Goal: Task Accomplishment & Management: Use online tool/utility

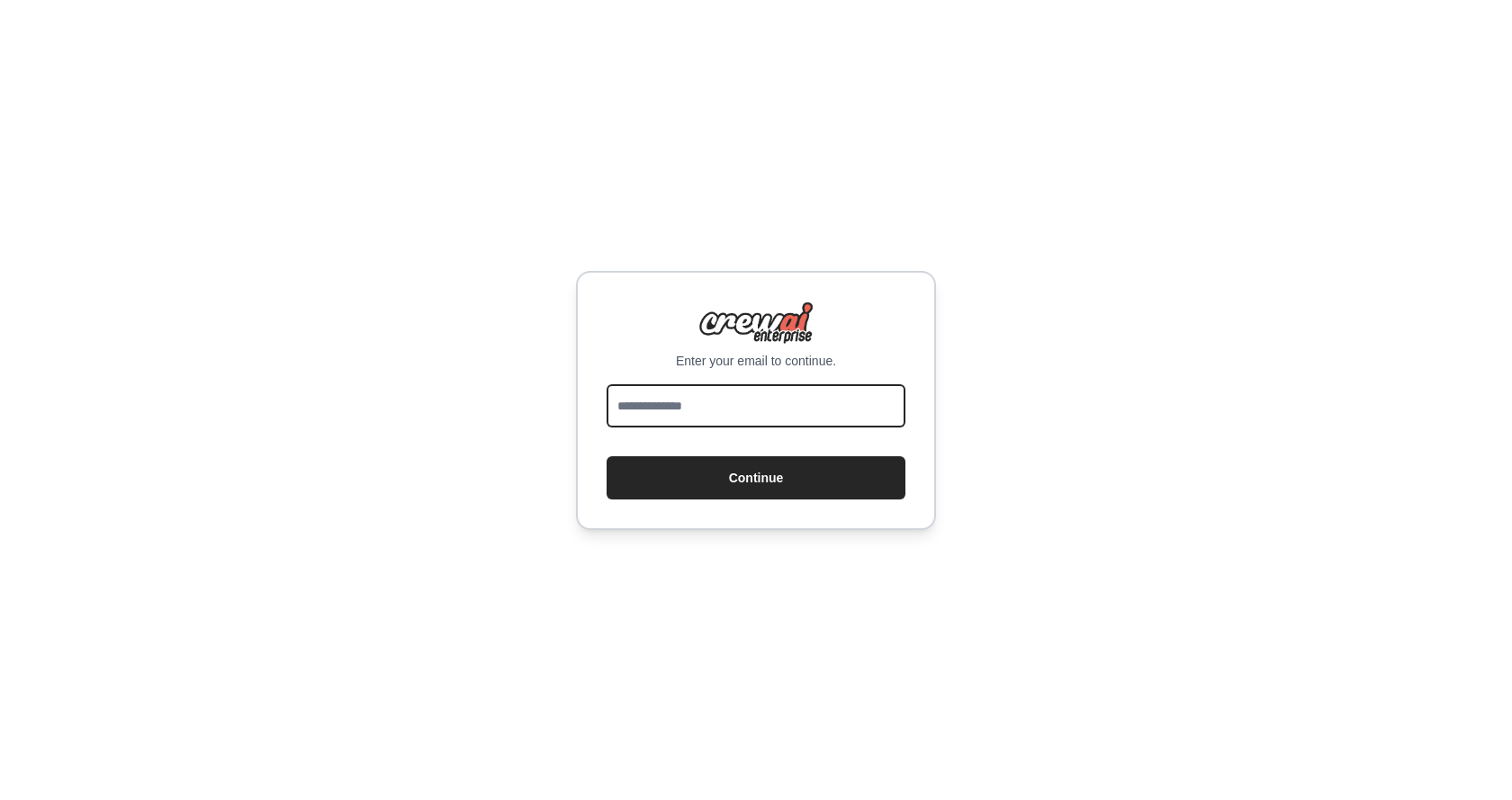
click at [808, 397] on input "email" at bounding box center [755, 406] width 299 height 43
type input "**********"
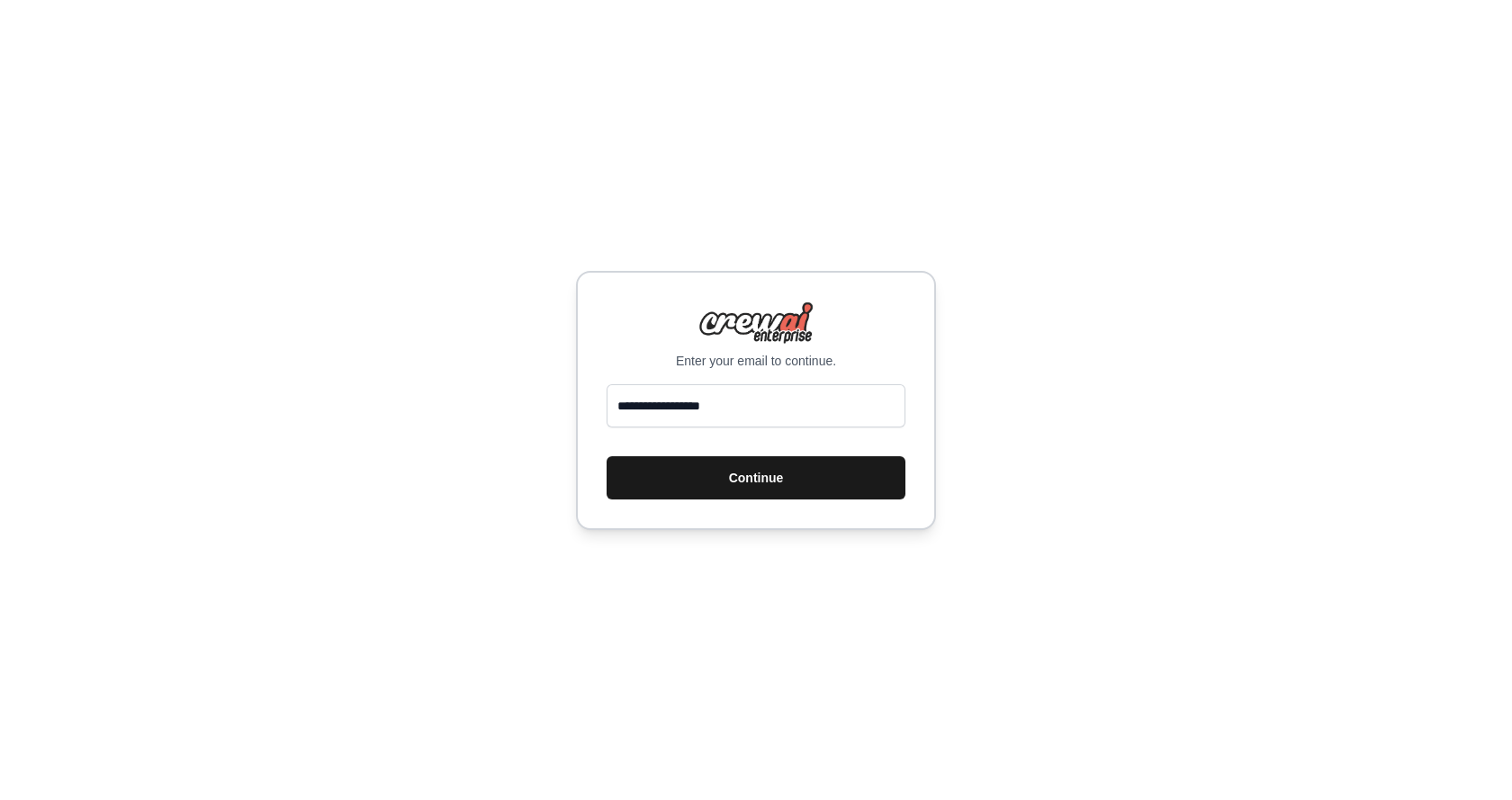
click at [780, 469] on button "Continue" at bounding box center [755, 477] width 299 height 43
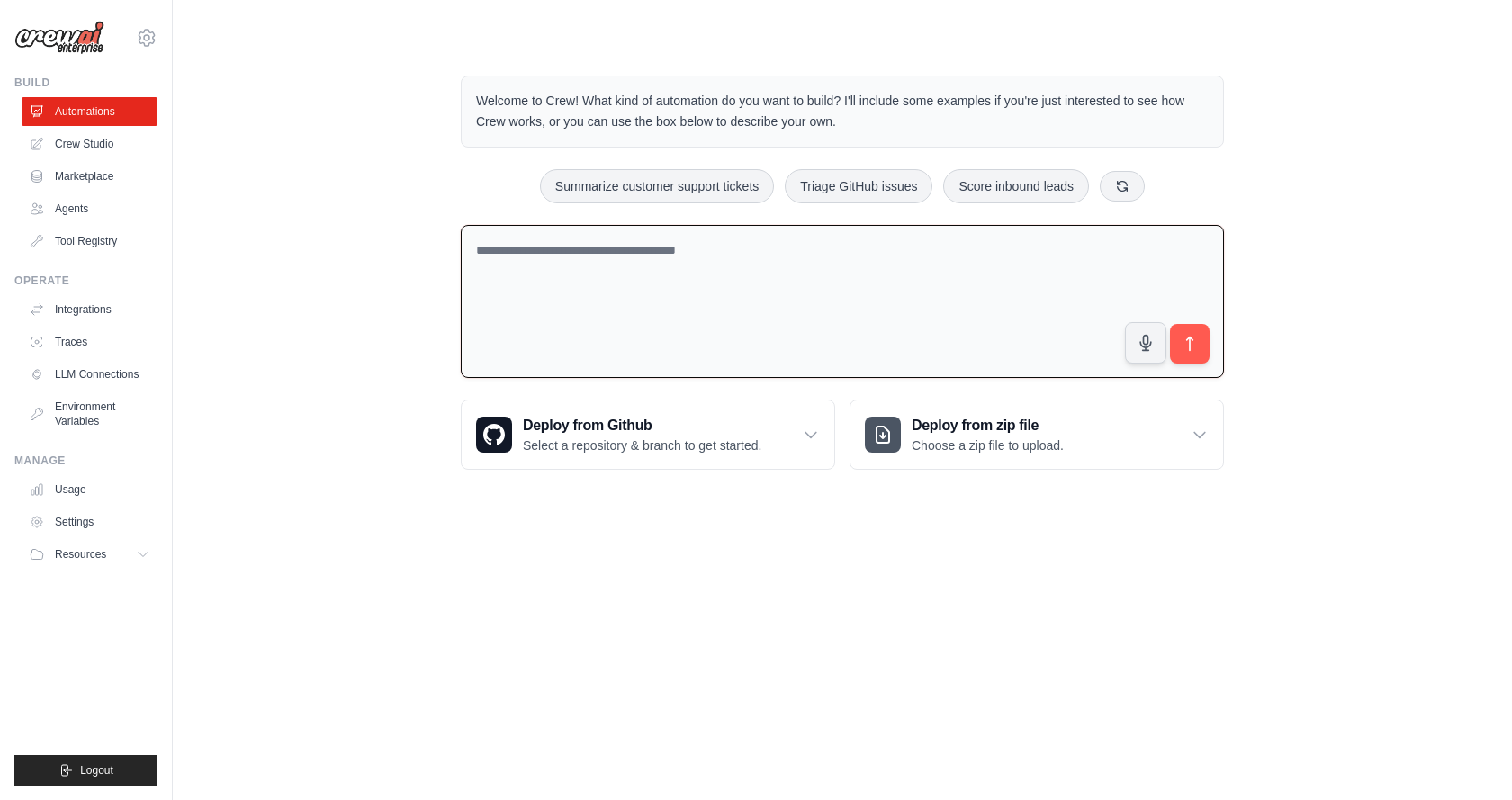
click at [771, 319] on textarea at bounding box center [842, 302] width 763 height 154
click at [110, 143] on link "Crew Studio" at bounding box center [92, 144] width 136 height 29
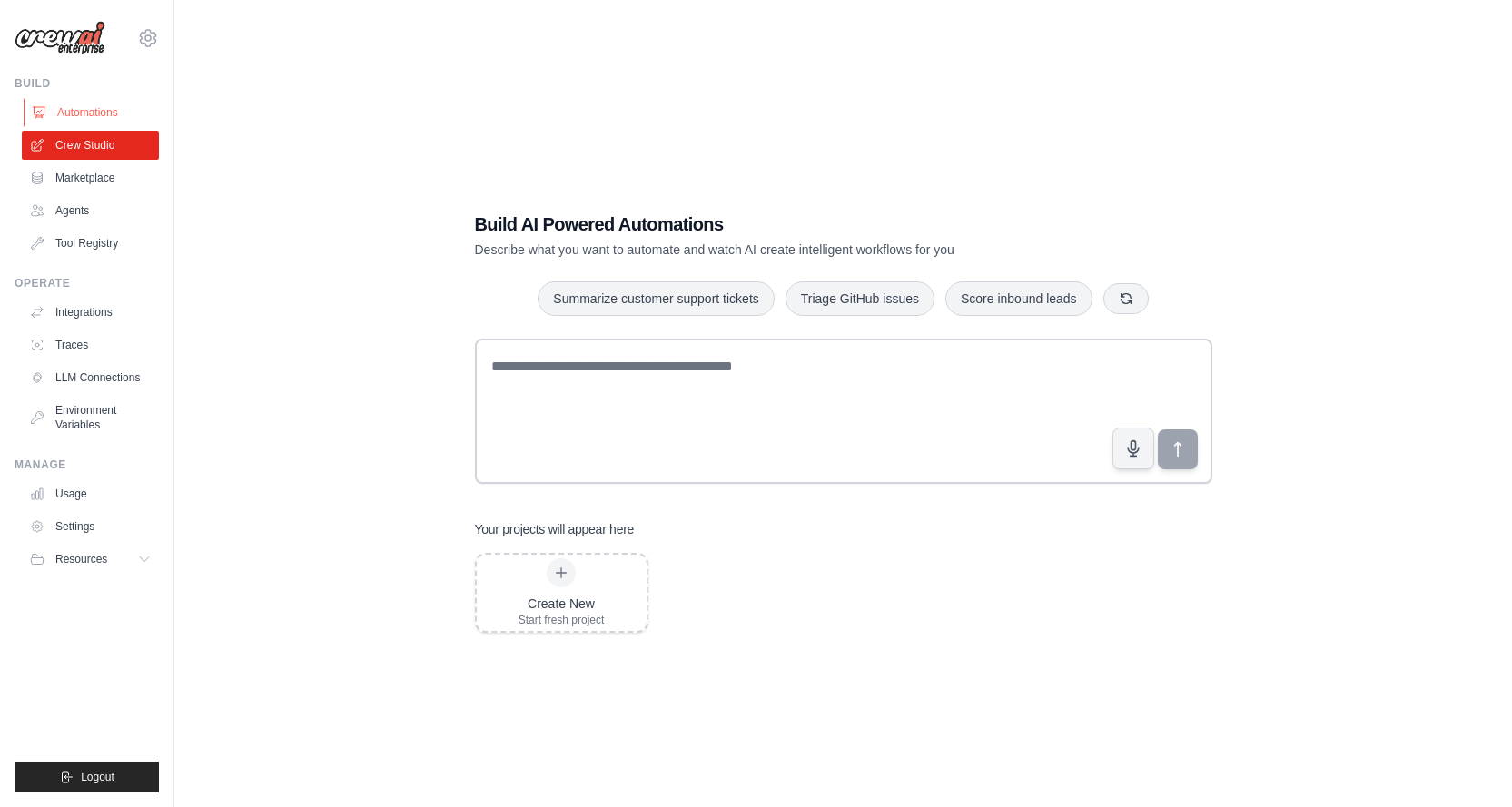
click at [106, 112] on link "Automations" at bounding box center [92, 113] width 137 height 29
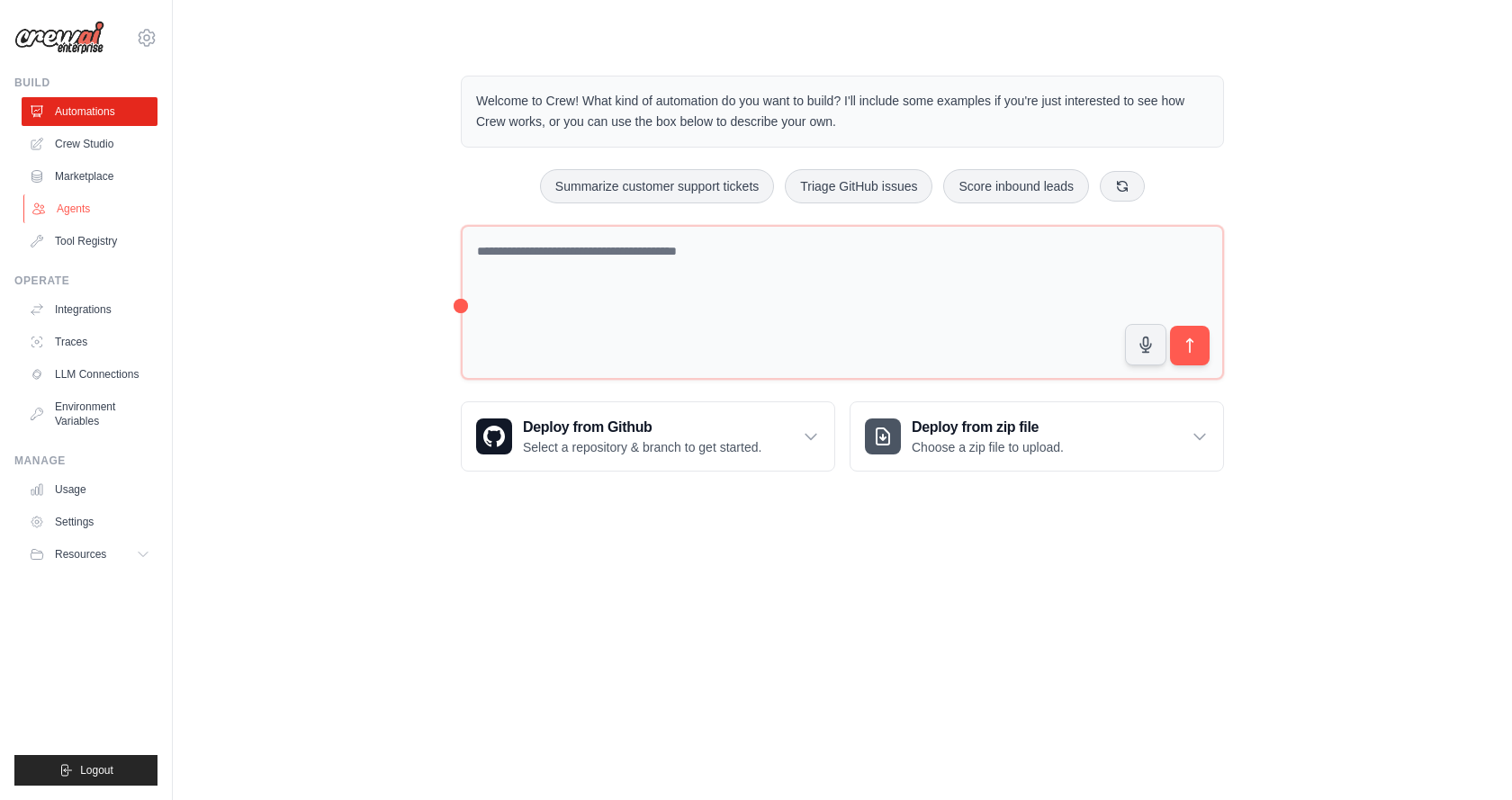
click at [58, 210] on link "Agents" at bounding box center [92, 209] width 136 height 29
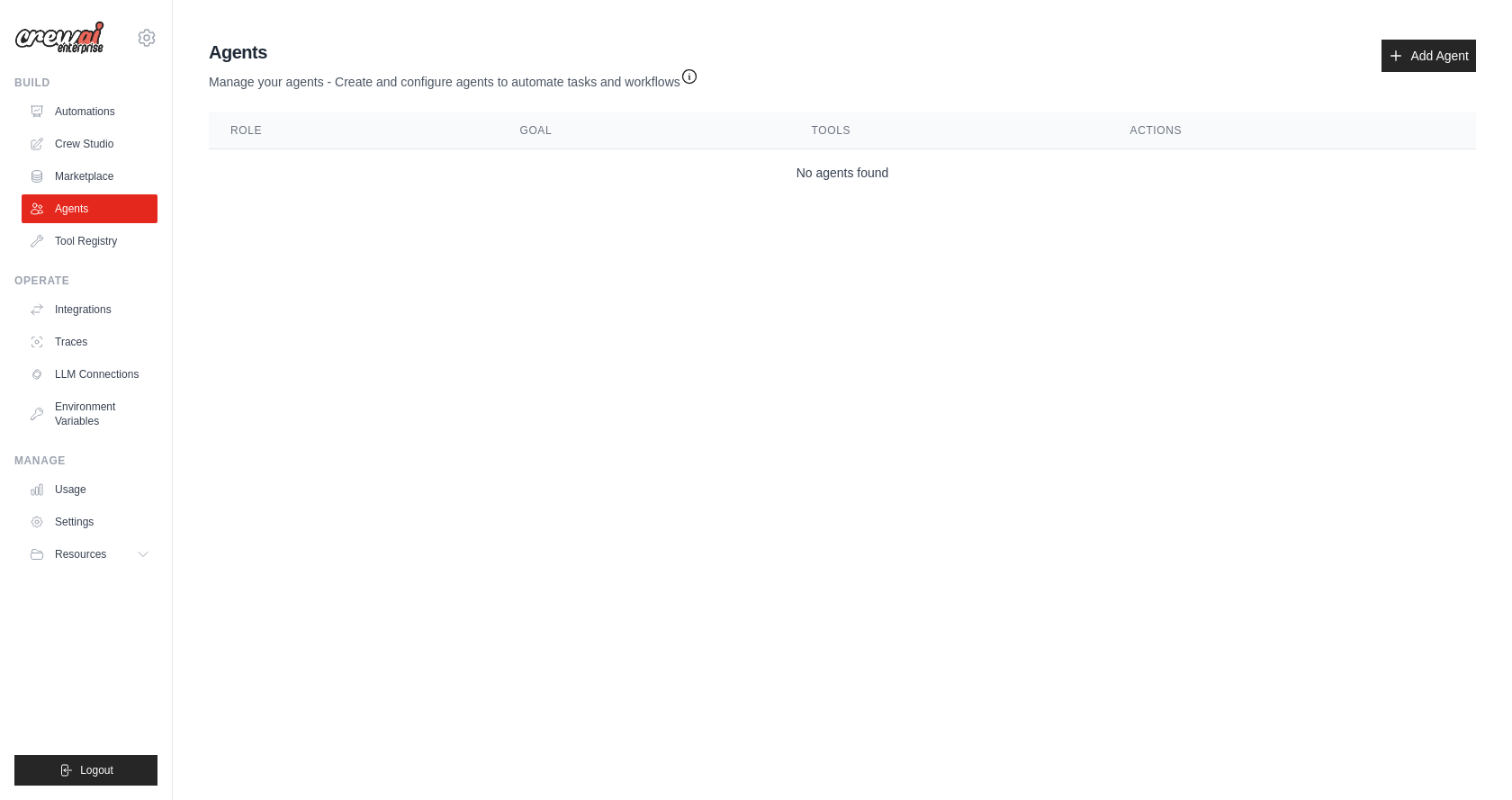
click at [688, 81] on icon "button" at bounding box center [689, 76] width 18 height 18
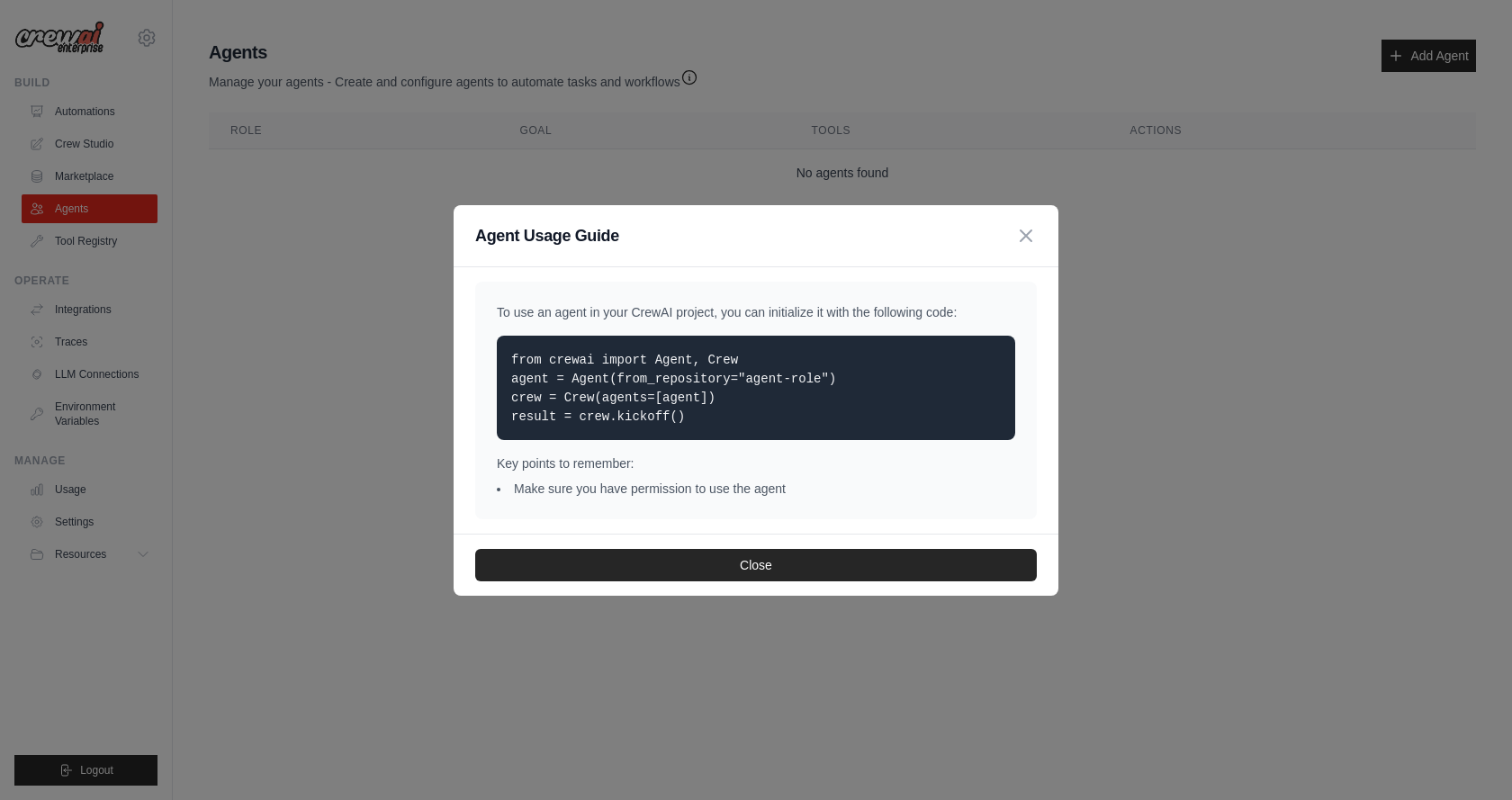
click at [1025, 233] on icon "button" at bounding box center [1025, 236] width 22 height 22
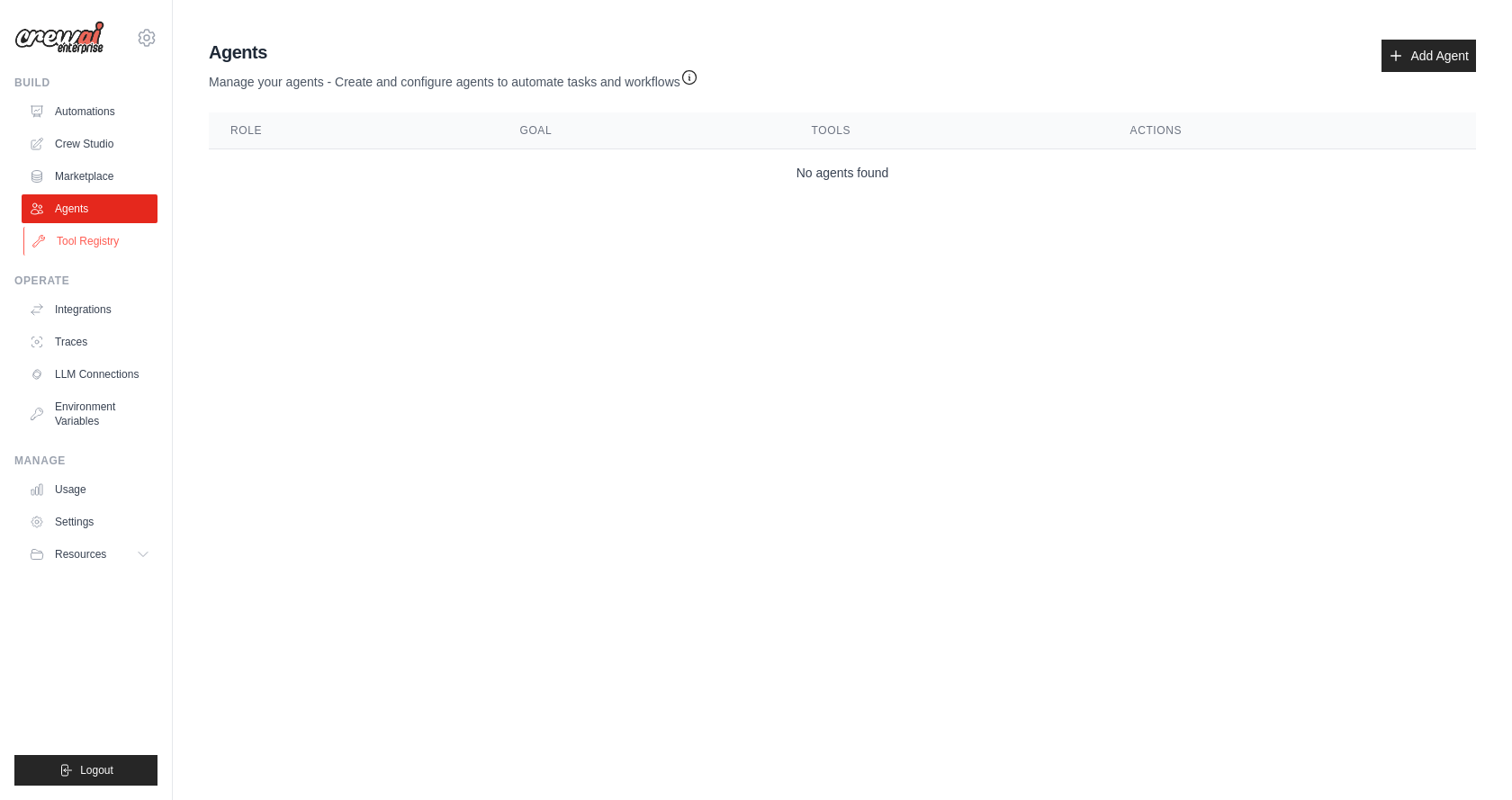
click at [103, 235] on link "Tool Registry" at bounding box center [92, 242] width 136 height 29
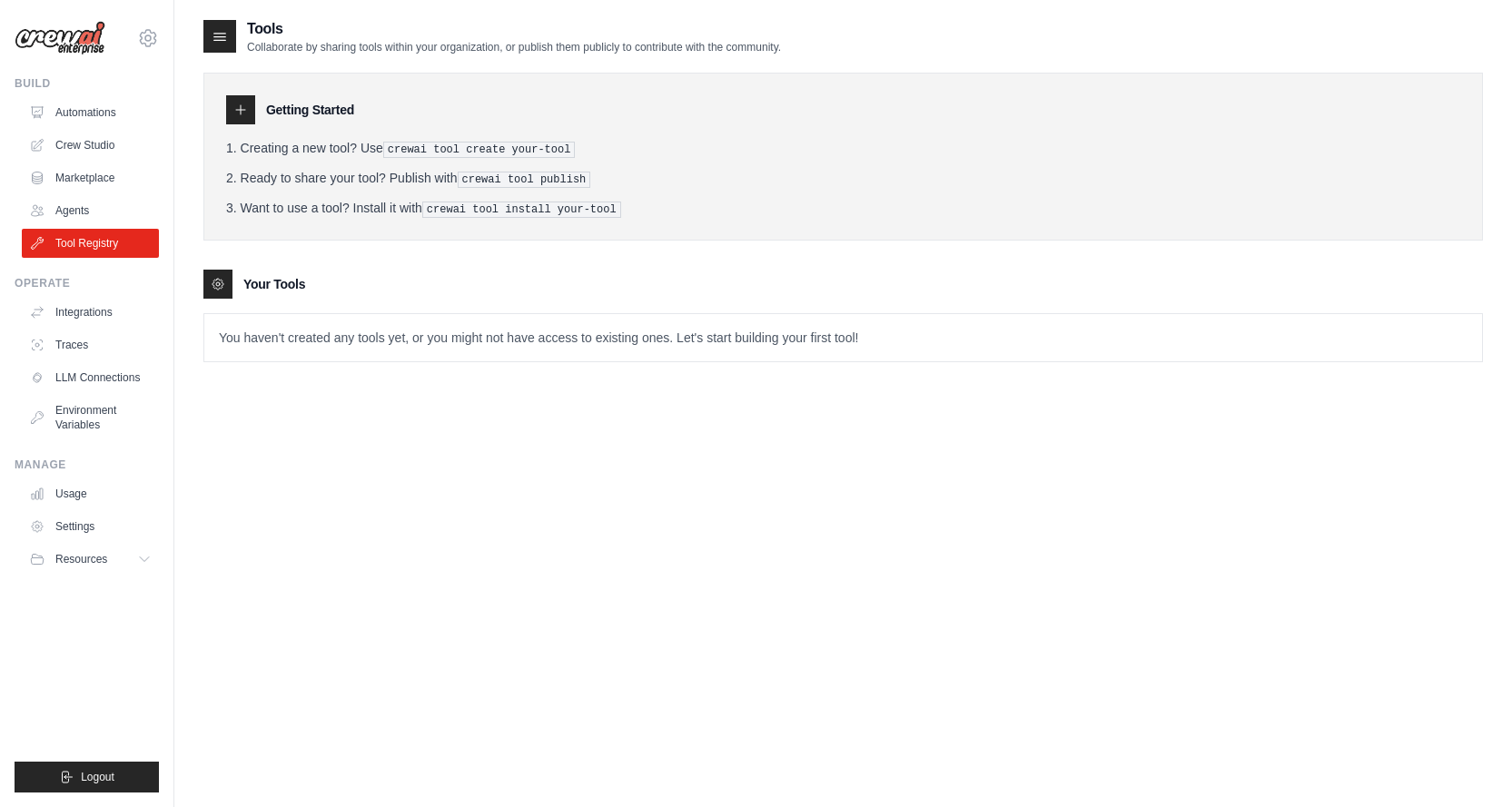
click at [229, 287] on div at bounding box center [218, 284] width 29 height 29
click at [220, 282] on icon at bounding box center [218, 284] width 4 height 4
click at [250, 284] on h3 "Your Tools" at bounding box center [274, 284] width 62 height 18
click at [79, 176] on link "Marketplace" at bounding box center [92, 178] width 137 height 29
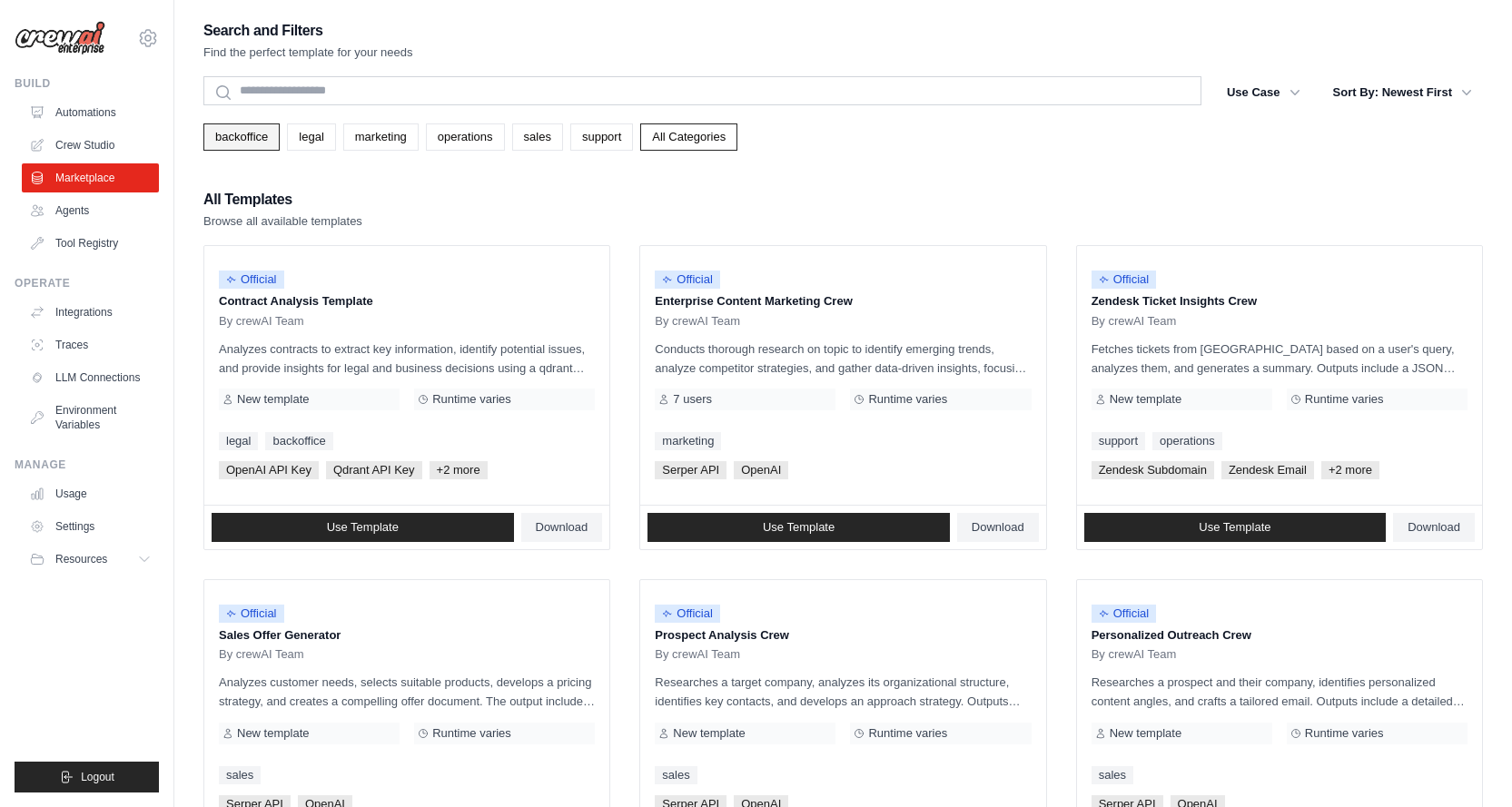
click at [260, 130] on link "backoffice" at bounding box center [241, 137] width 76 height 27
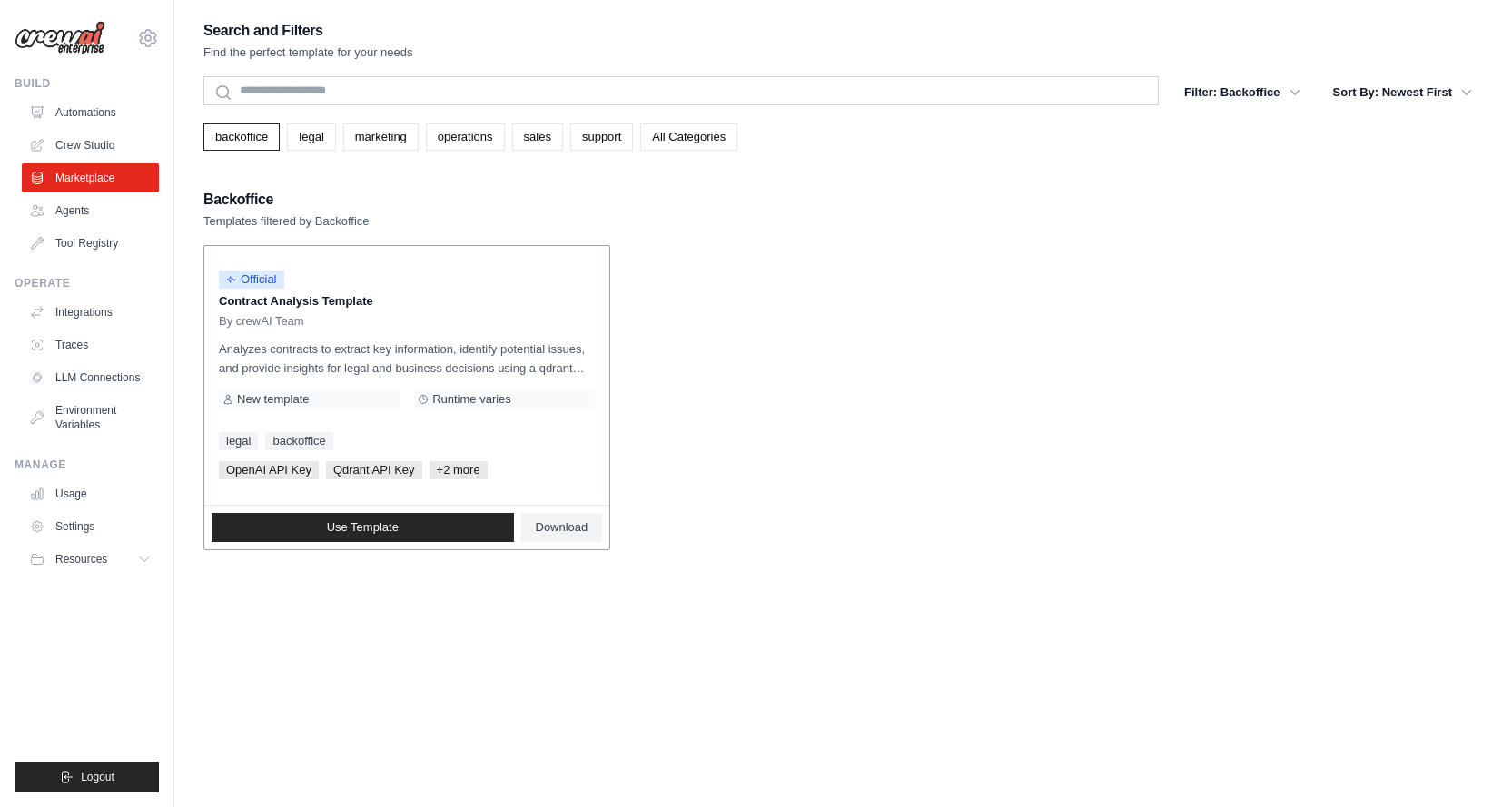
click at [380, 284] on div "Official" at bounding box center [406, 279] width 376 height 24
click at [464, 465] on span "+2 more" at bounding box center [458, 470] width 58 height 18
click at [435, 519] on link "Use Template" at bounding box center [363, 528] width 302 height 29
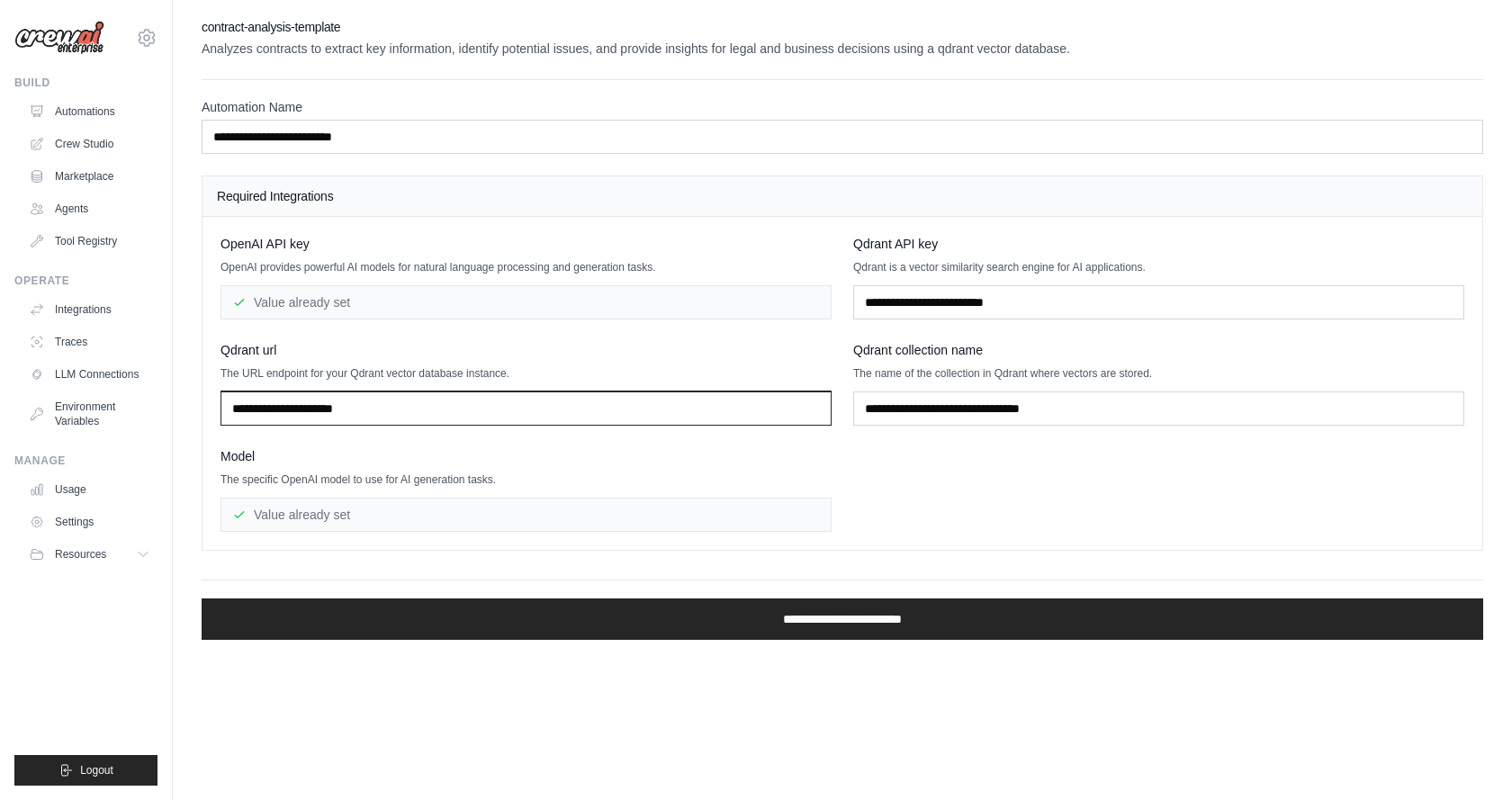
click at [431, 401] on input "text" at bounding box center [526, 409] width 611 height 34
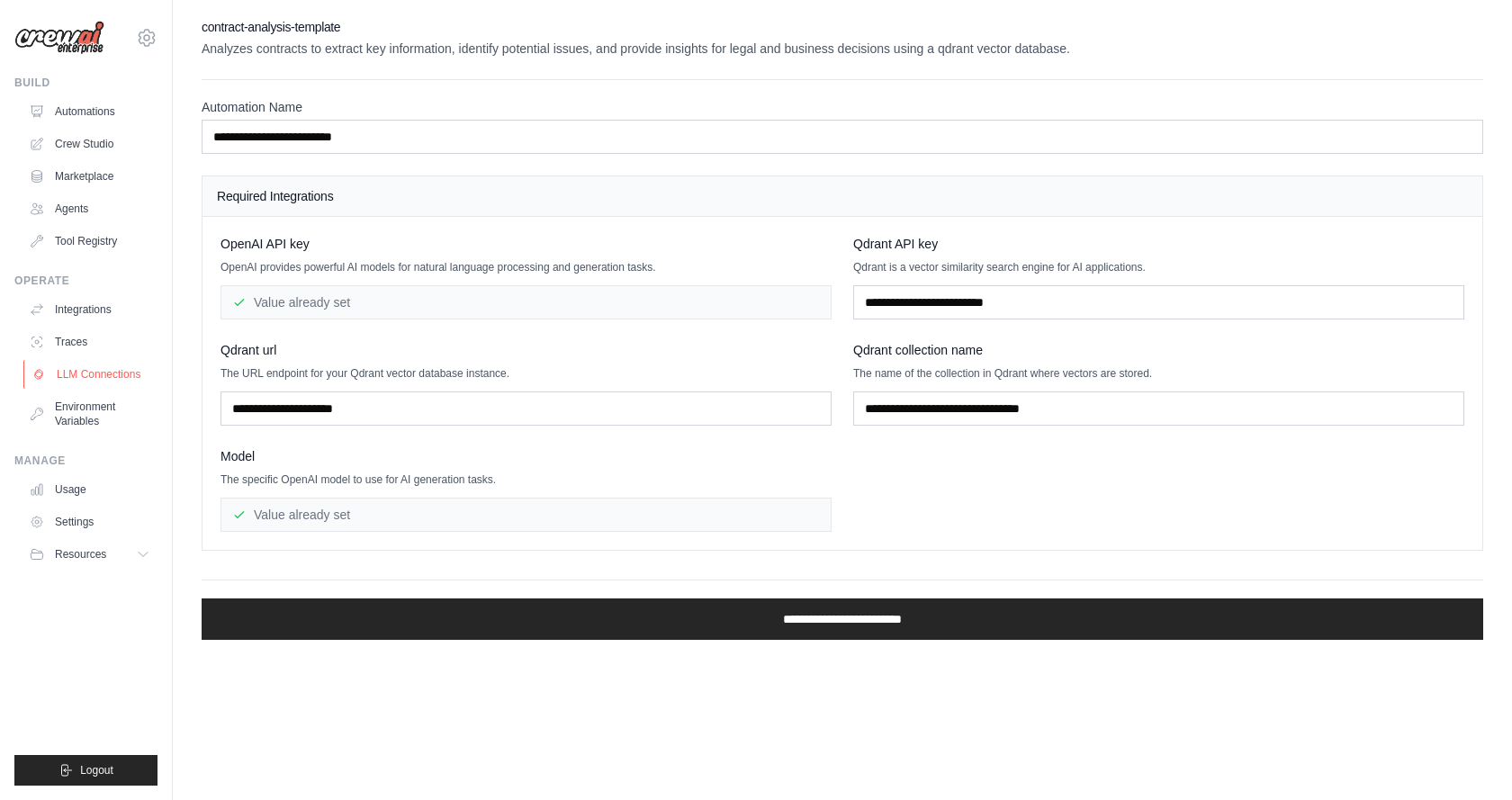
click at [116, 373] on link "LLM Connections" at bounding box center [92, 374] width 136 height 29
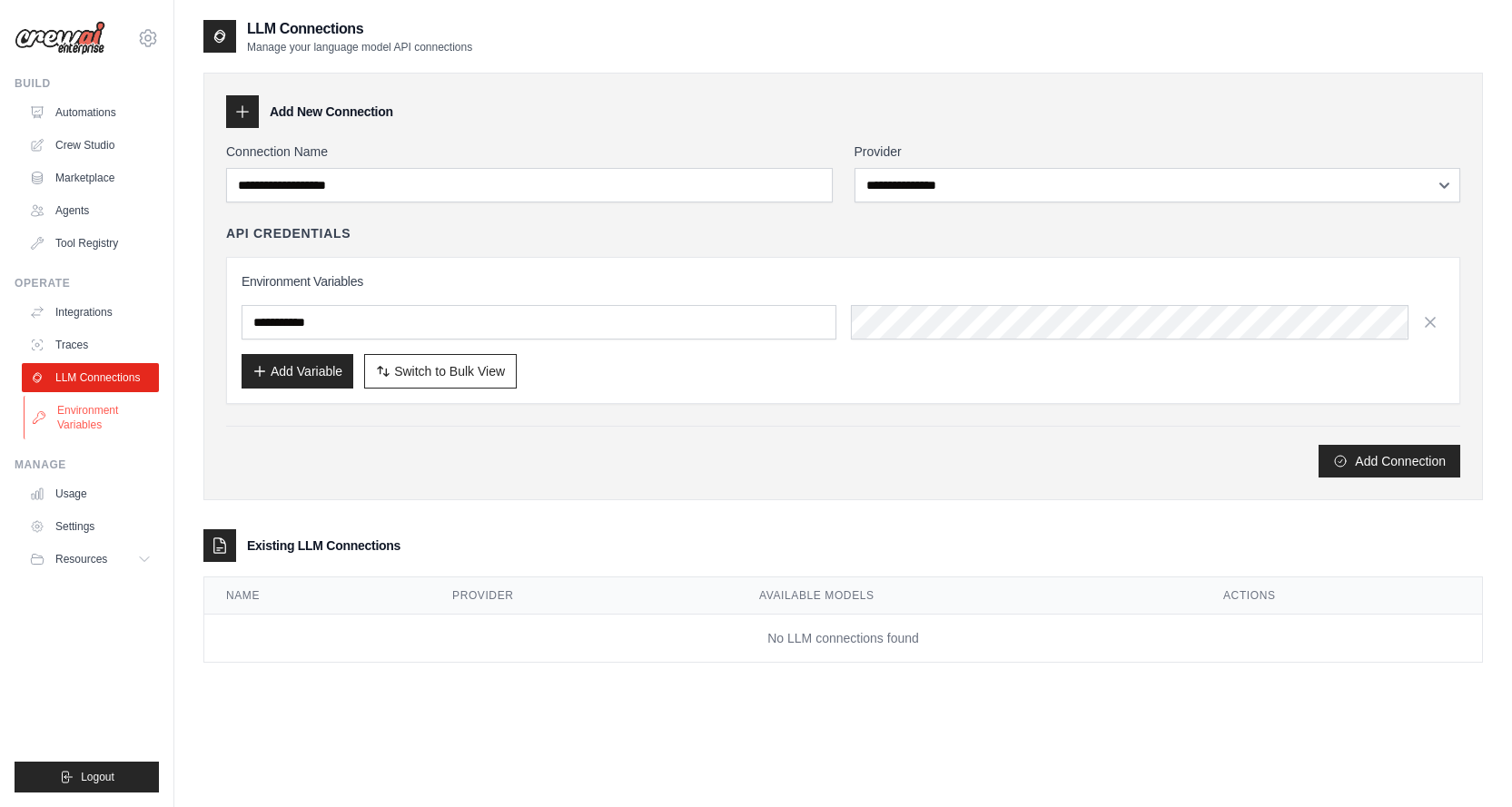
click at [98, 411] on link "Environment Variables" at bounding box center [92, 417] width 137 height 43
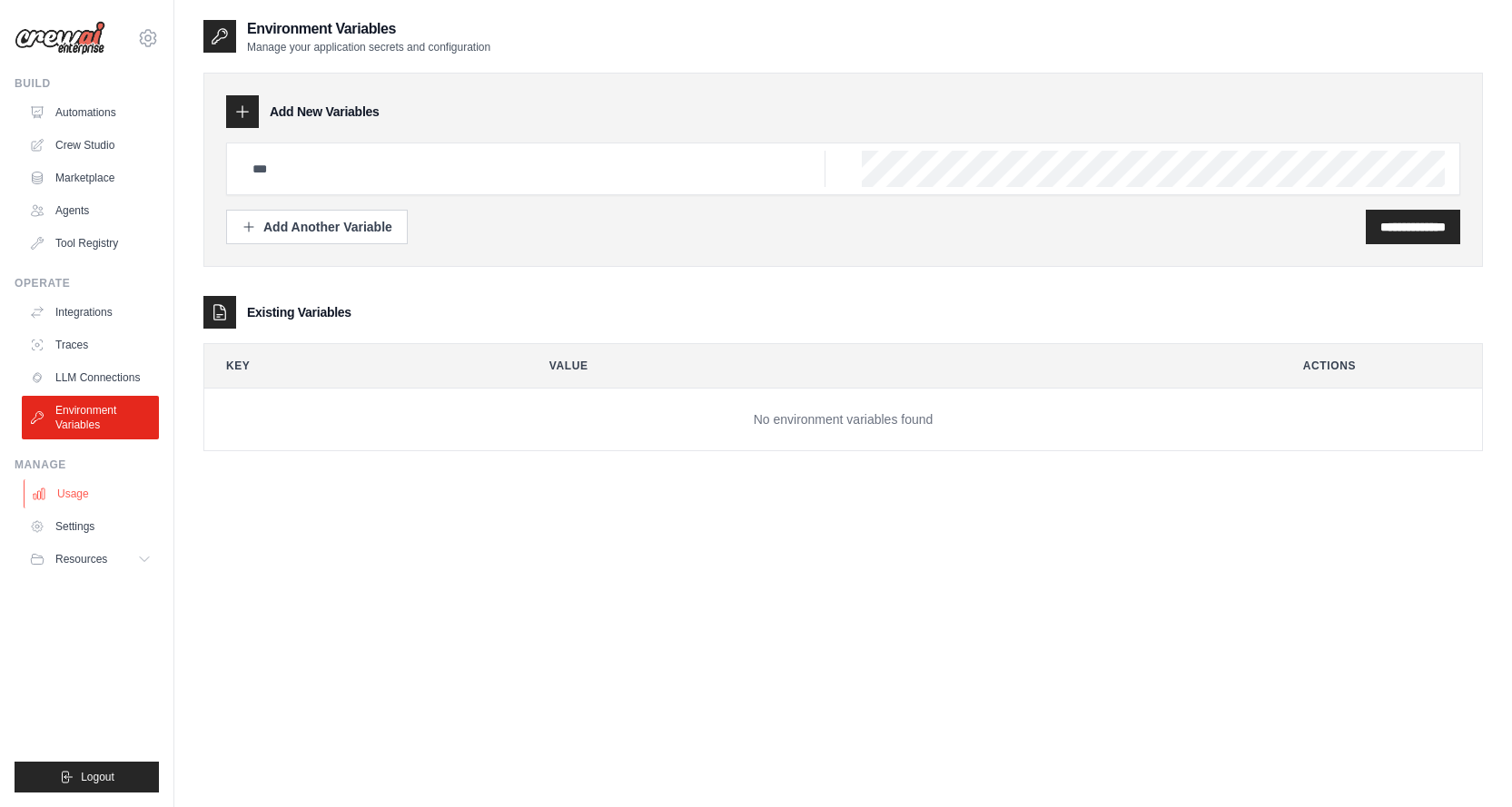
click at [76, 493] on link "Usage" at bounding box center [92, 494] width 137 height 29
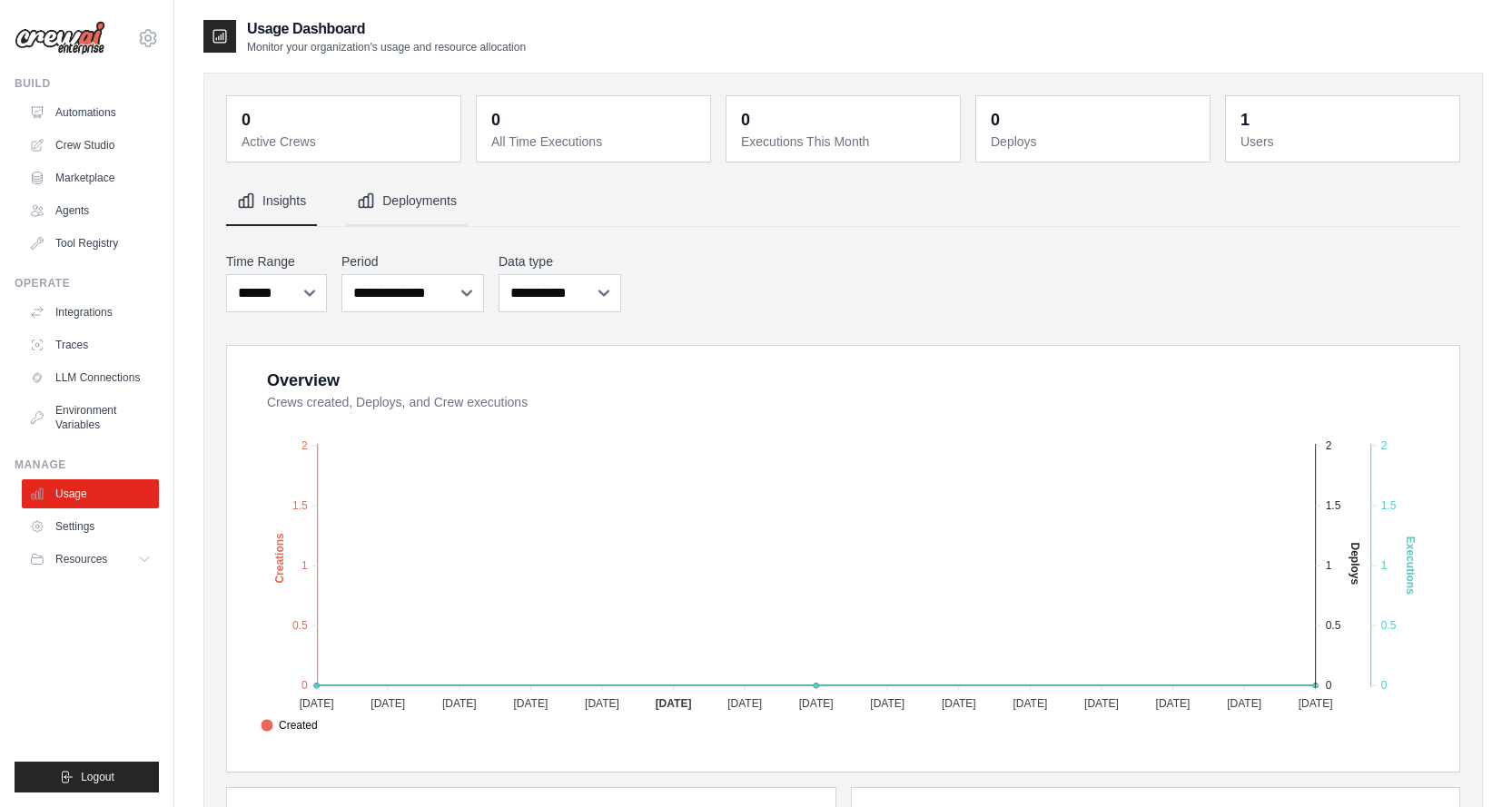
click at [404, 194] on button "Deployments" at bounding box center [406, 201] width 121 height 49
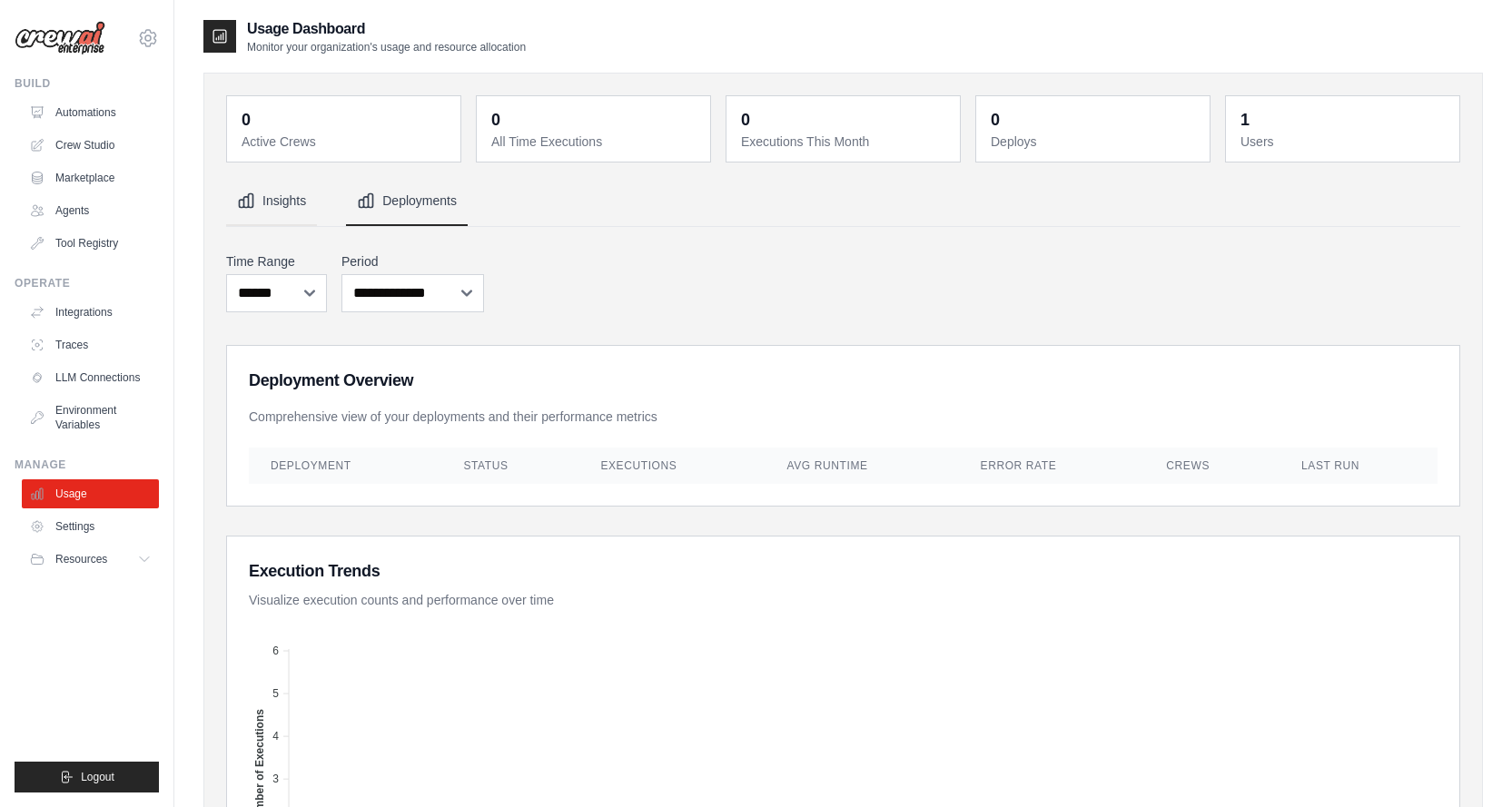
click at [277, 202] on button "Insights" at bounding box center [272, 201] width 91 height 49
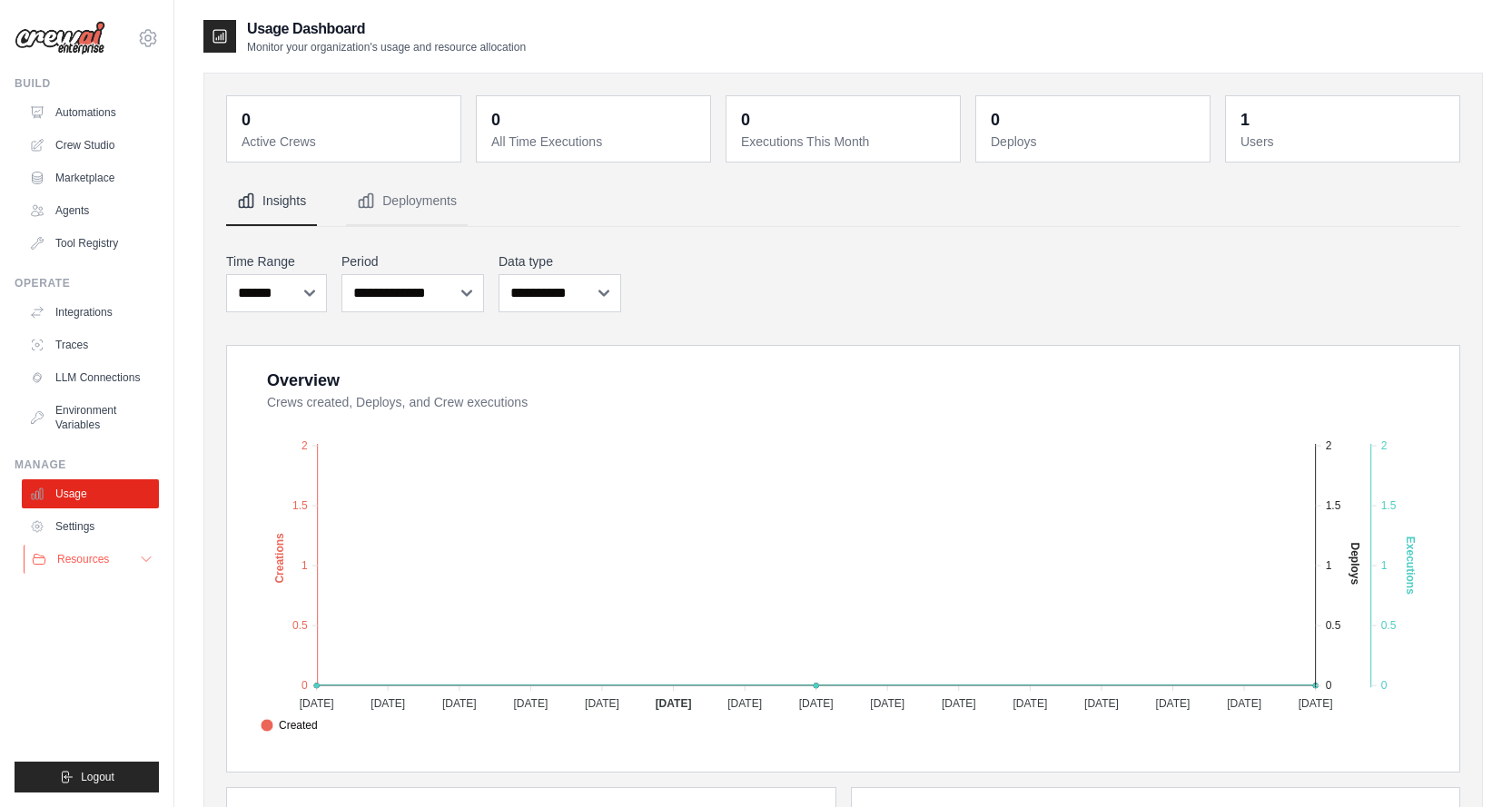
click at [95, 553] on span "Resources" at bounding box center [83, 559] width 52 height 14
click at [92, 586] on span "Documentation" at bounding box center [101, 589] width 73 height 14
click at [97, 527] on link "Settings" at bounding box center [92, 527] width 137 height 29
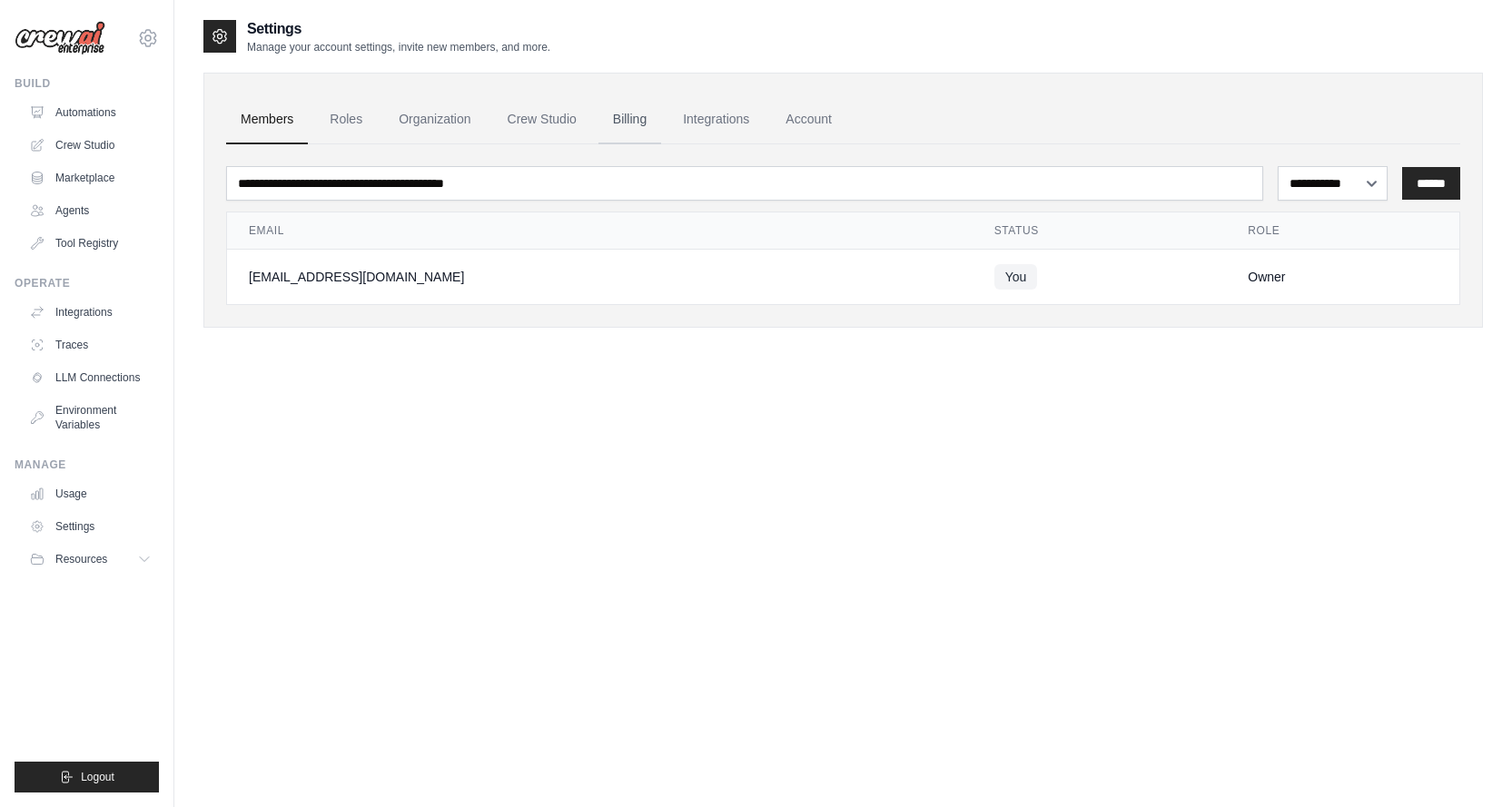
click at [620, 116] on link "Billing" at bounding box center [629, 119] width 63 height 49
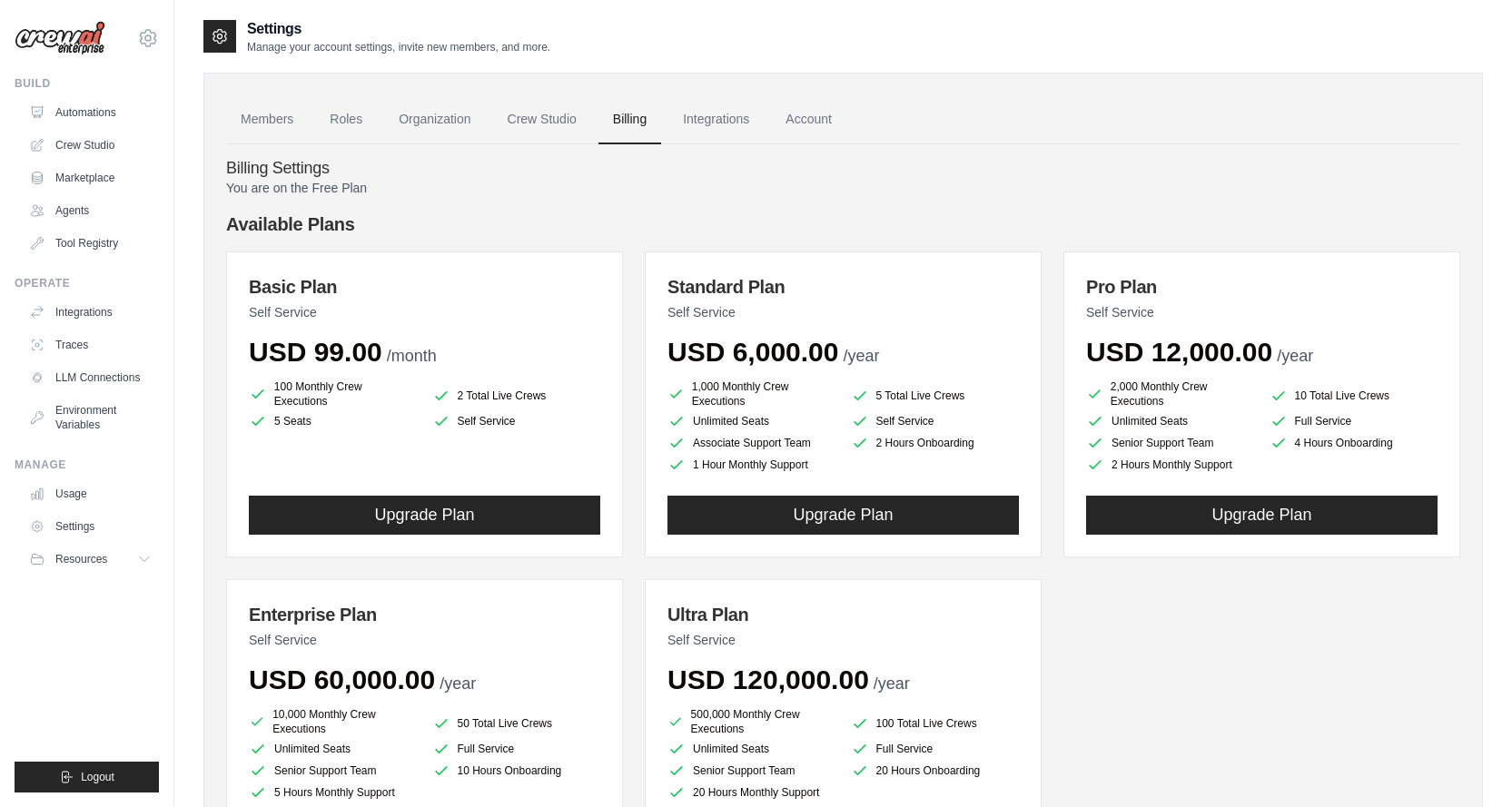
click at [349, 185] on p "You are on the Free Plan" at bounding box center [843, 188] width 1234 height 18
click at [87, 110] on link "Automations" at bounding box center [92, 113] width 137 height 29
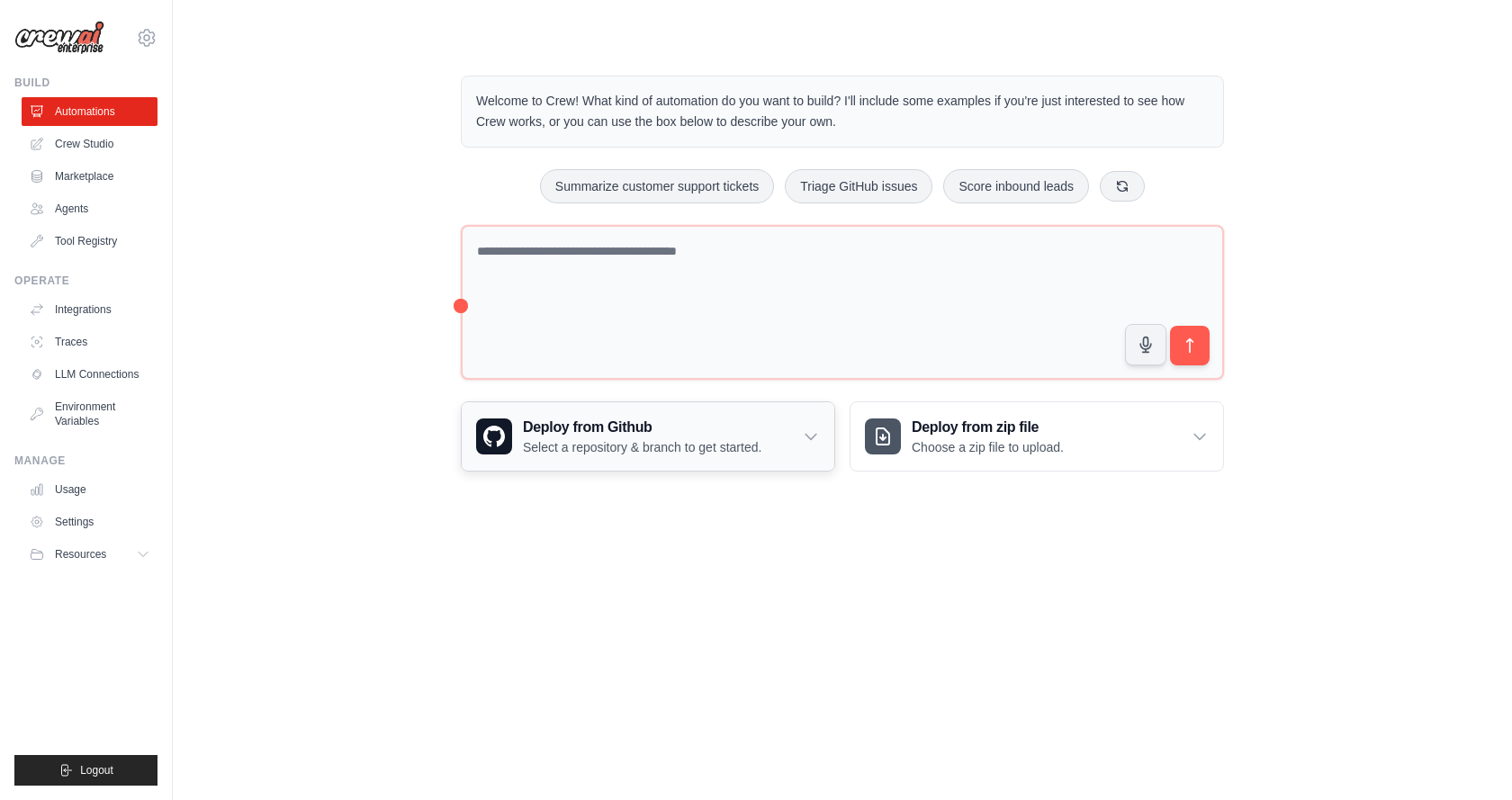
click at [808, 436] on icon at bounding box center [810, 436] width 18 height 18
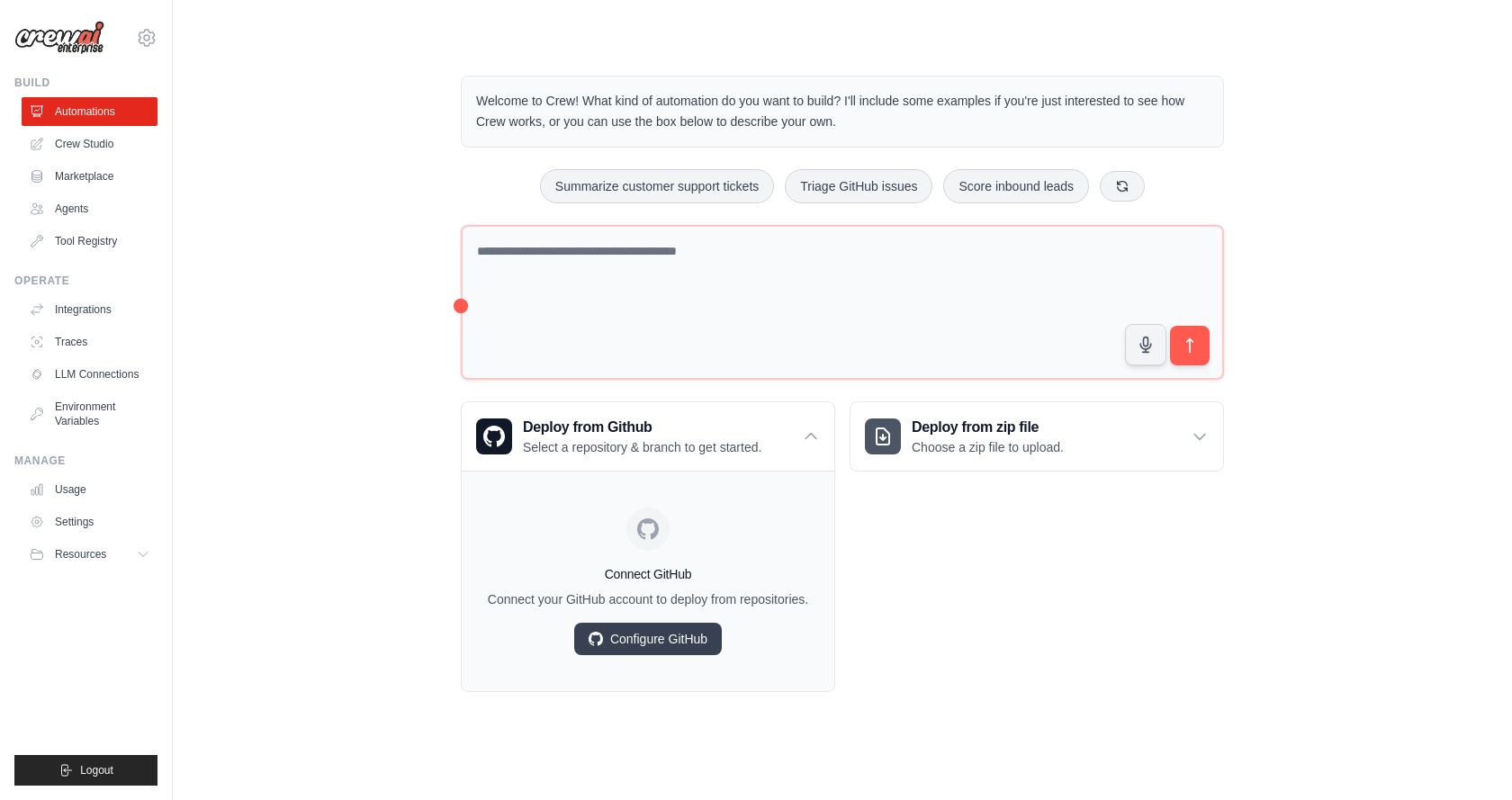
click at [945, 564] on div "Deploy from zip file Choose a zip file to upload. Upload a ZIP file containing …" at bounding box center [1037, 546] width 374 height 290
click at [106, 179] on link "Marketplace" at bounding box center [92, 177] width 136 height 29
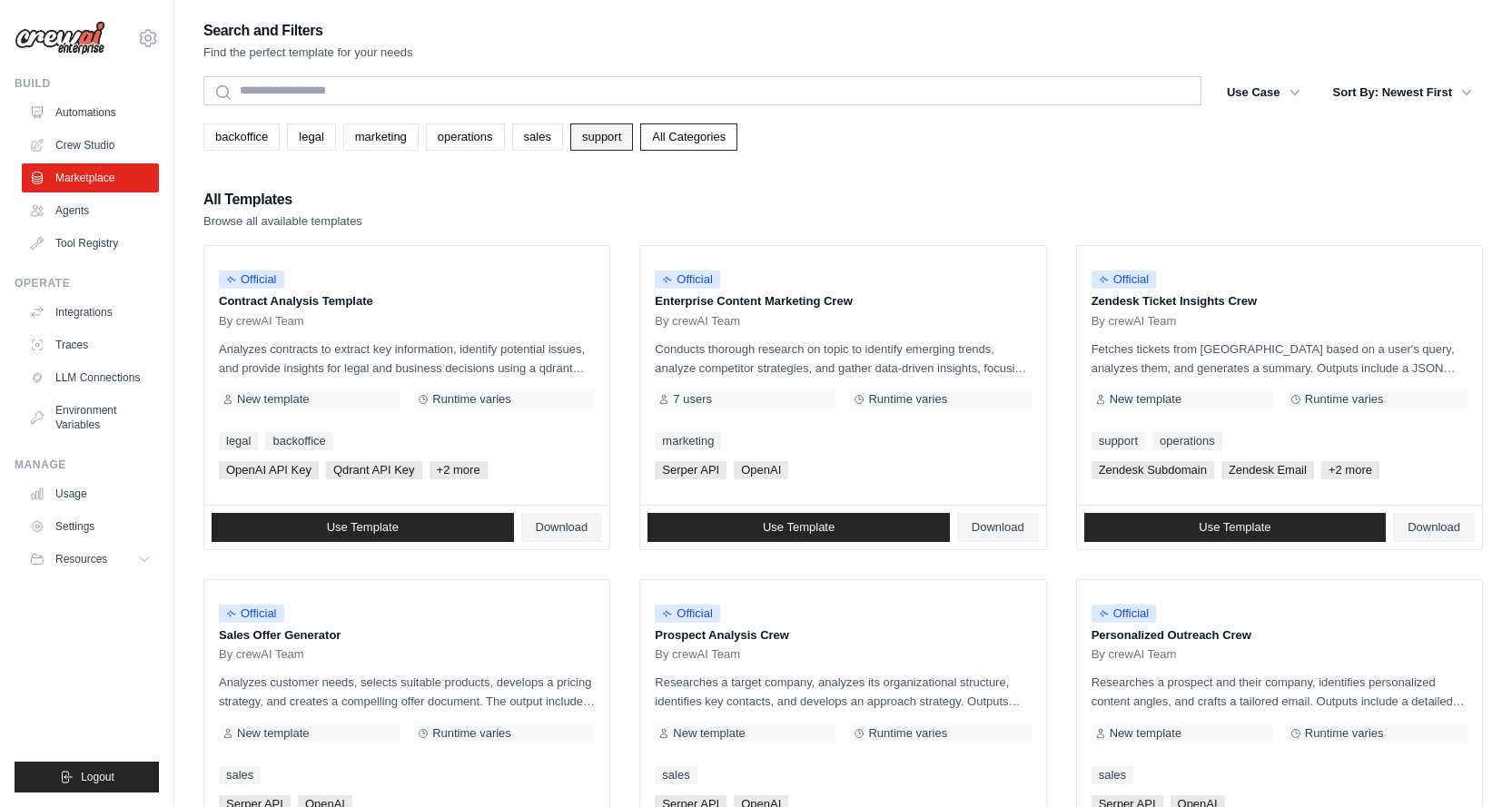
click at [588, 139] on link "support" at bounding box center [601, 137] width 63 height 27
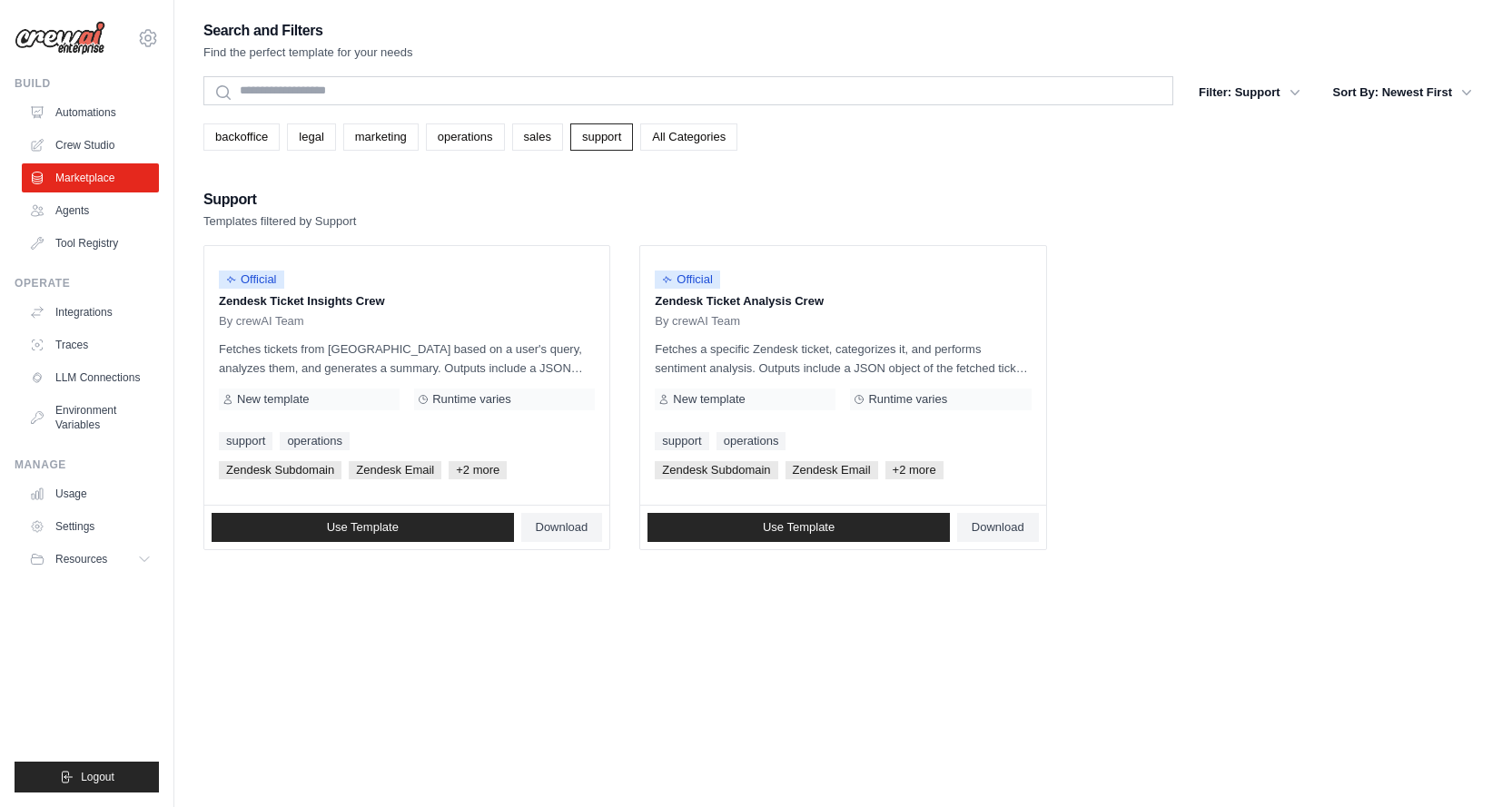
click at [505, 134] on div "backoffice legal marketing operations sales support All Categories" at bounding box center [843, 137] width 1279 height 27
click at [532, 137] on link "sales" at bounding box center [537, 137] width 51 height 27
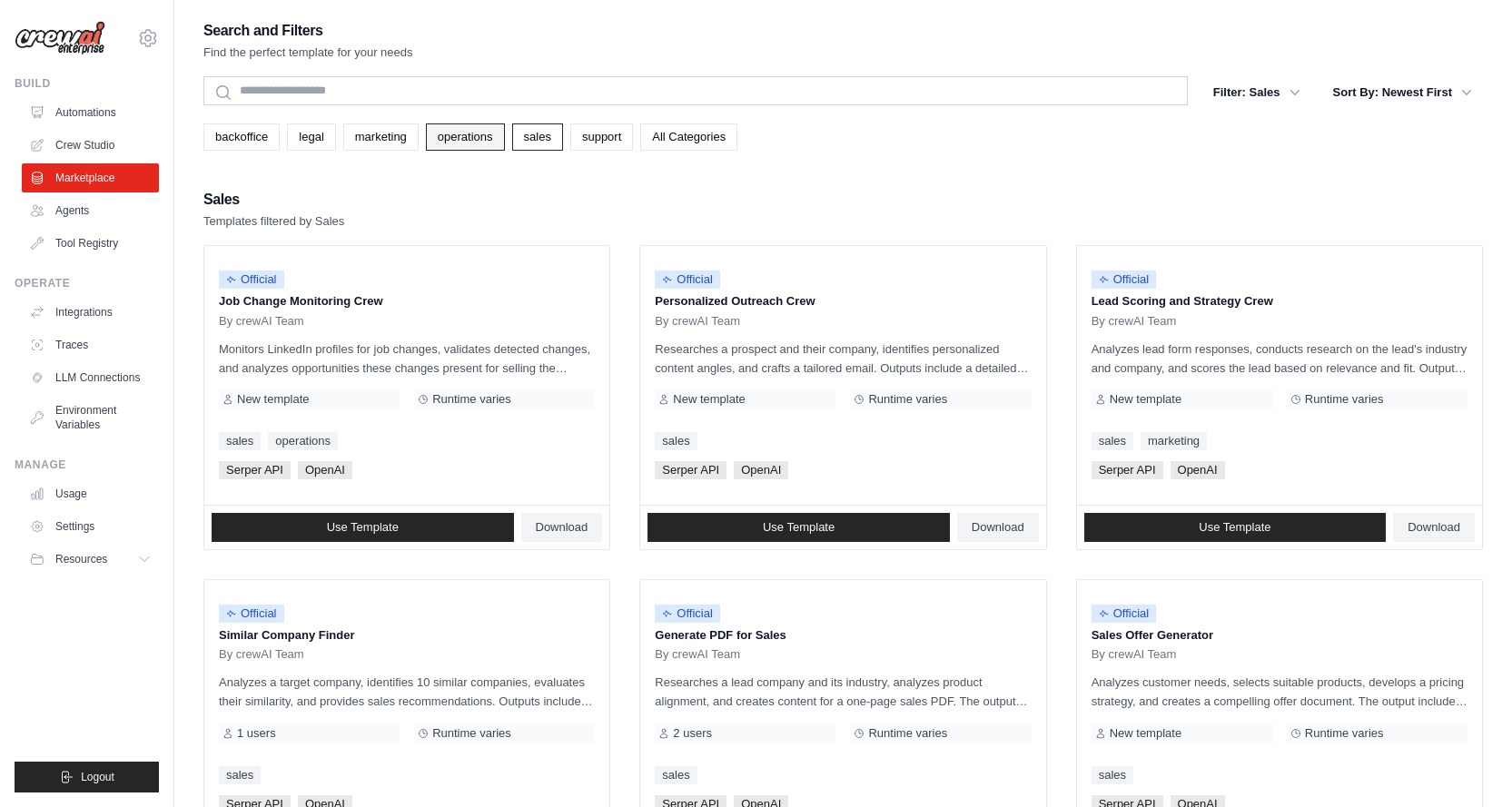
click at [457, 139] on link "operations" at bounding box center [465, 137] width 79 height 27
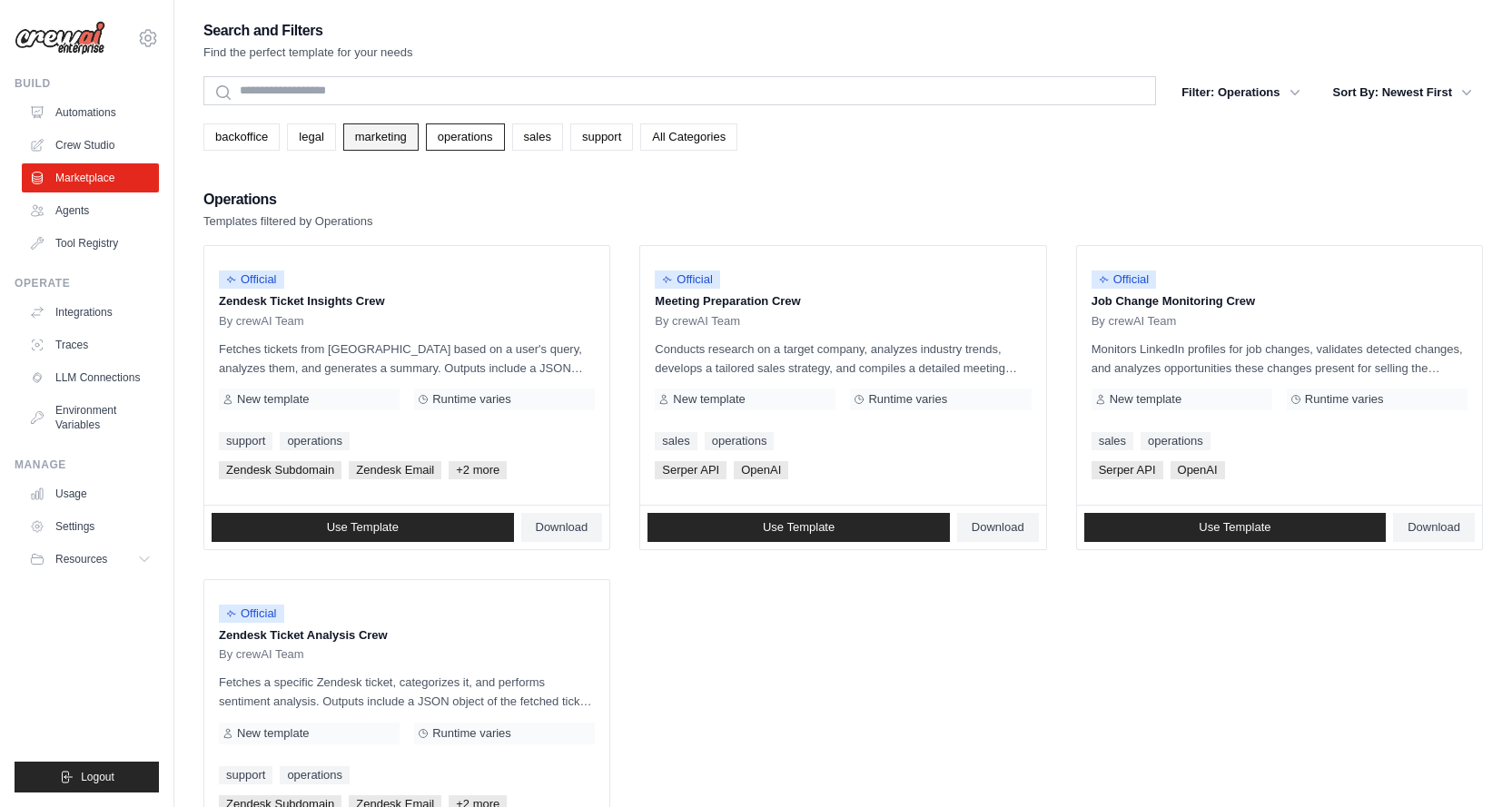
click at [383, 133] on link "marketing" at bounding box center [380, 137] width 75 height 27
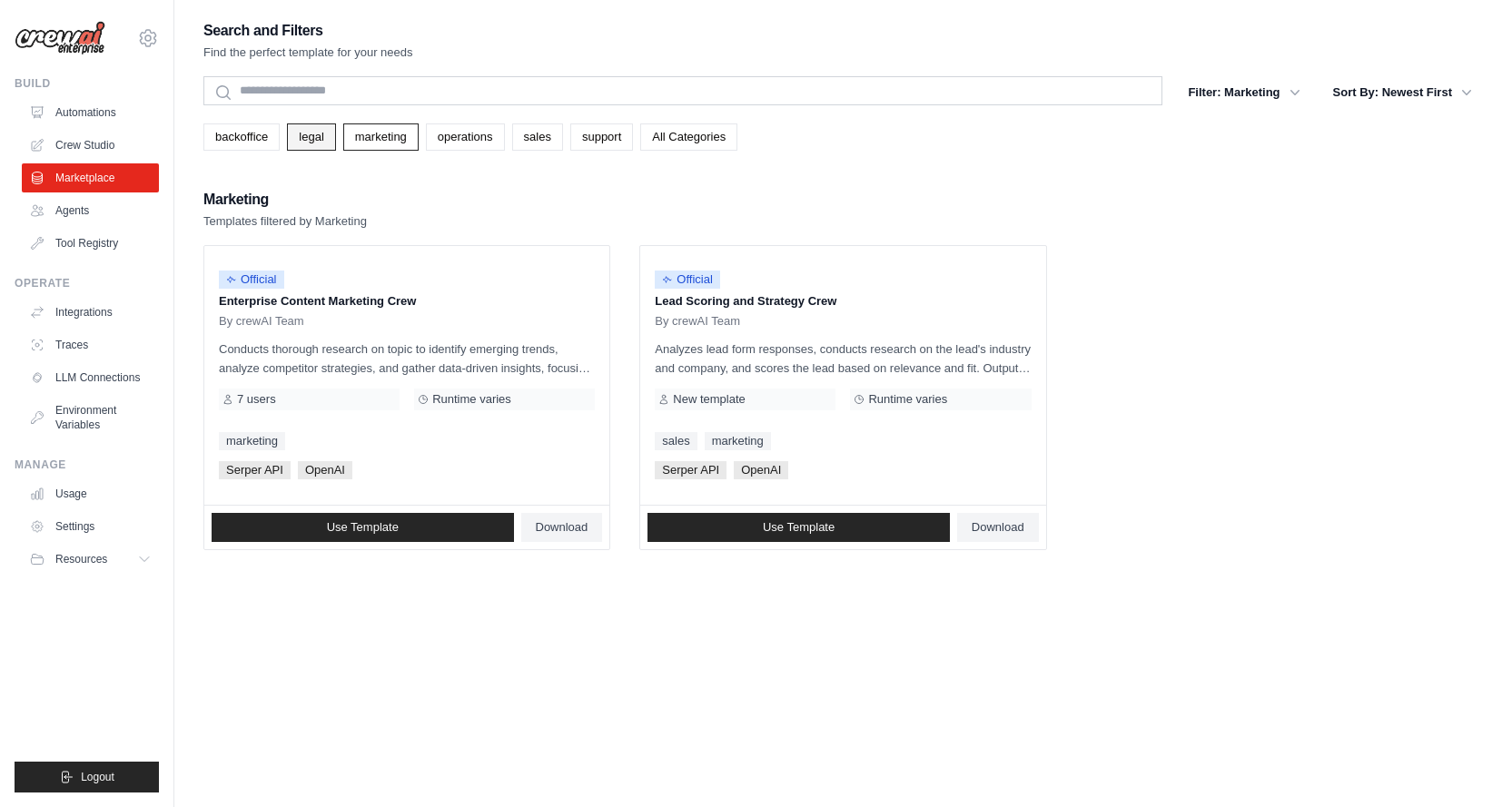
click at [332, 128] on link "legal" at bounding box center [311, 137] width 48 height 27
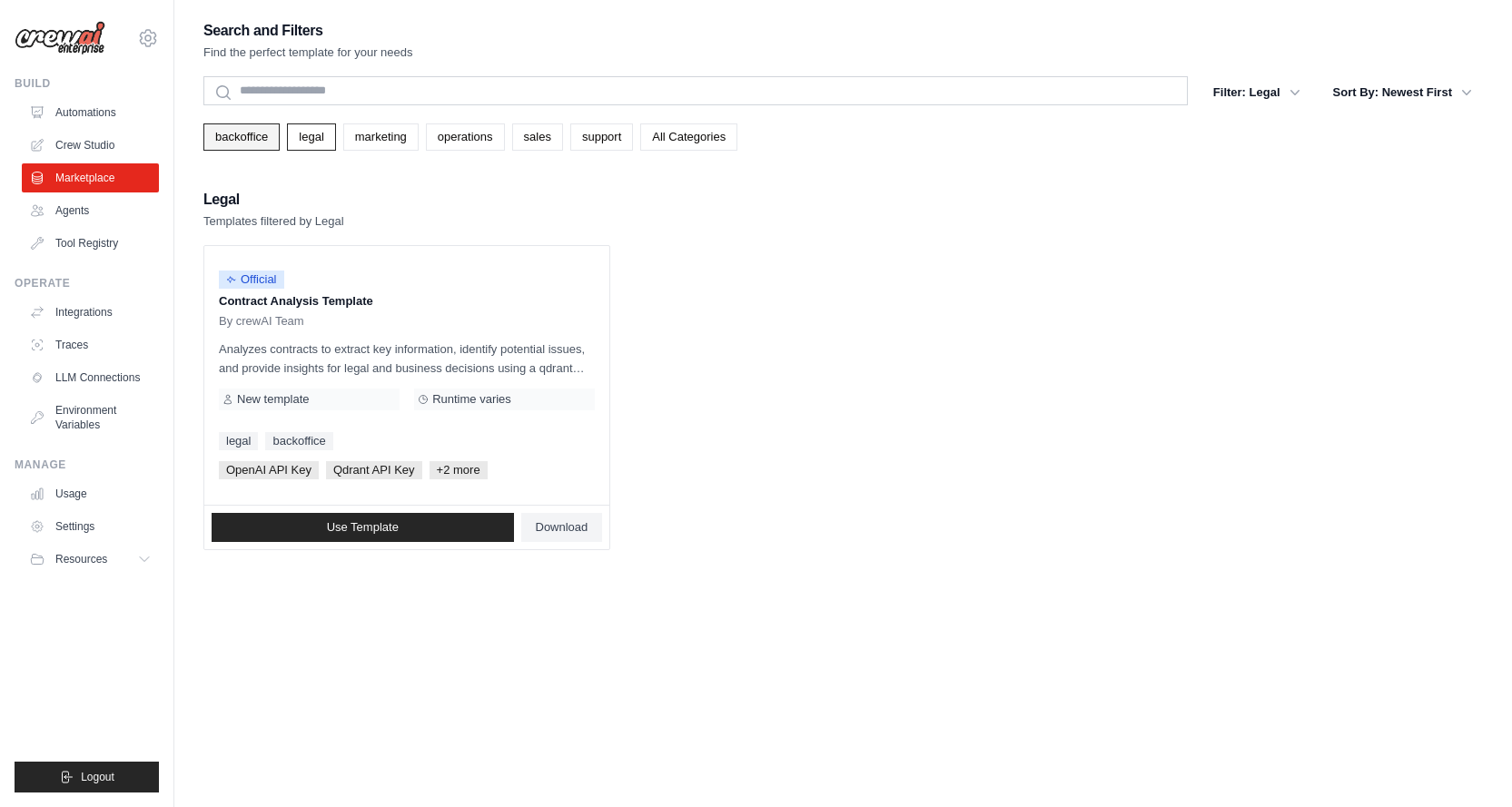
click at [222, 143] on link "backoffice" at bounding box center [241, 137] width 76 height 27
click at [240, 142] on link "backoffice" at bounding box center [241, 137] width 76 height 27
click at [74, 209] on link "Agents" at bounding box center [92, 211] width 137 height 29
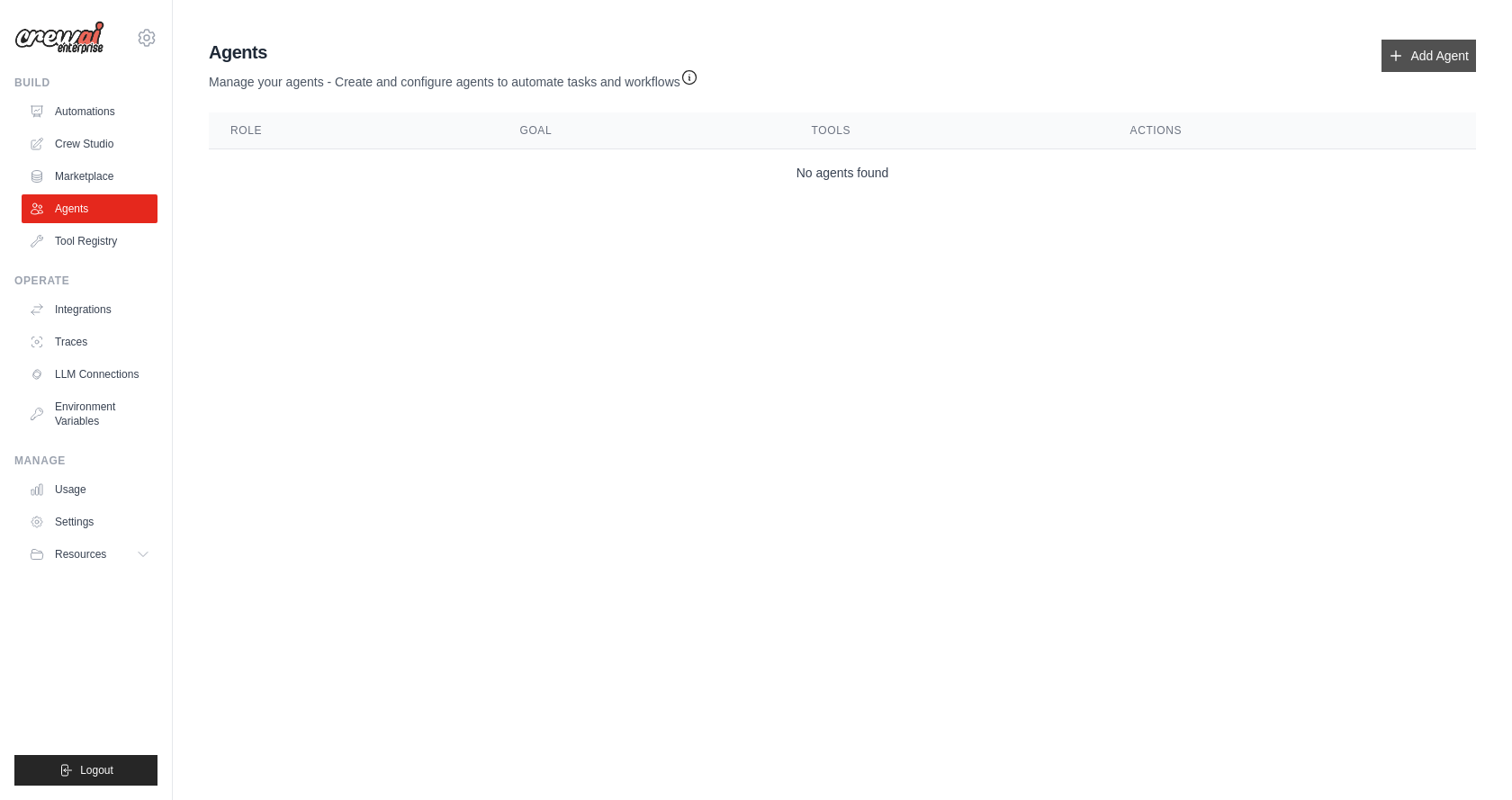
click at [1422, 62] on link "Add Agent" at bounding box center [1428, 55] width 94 height 32
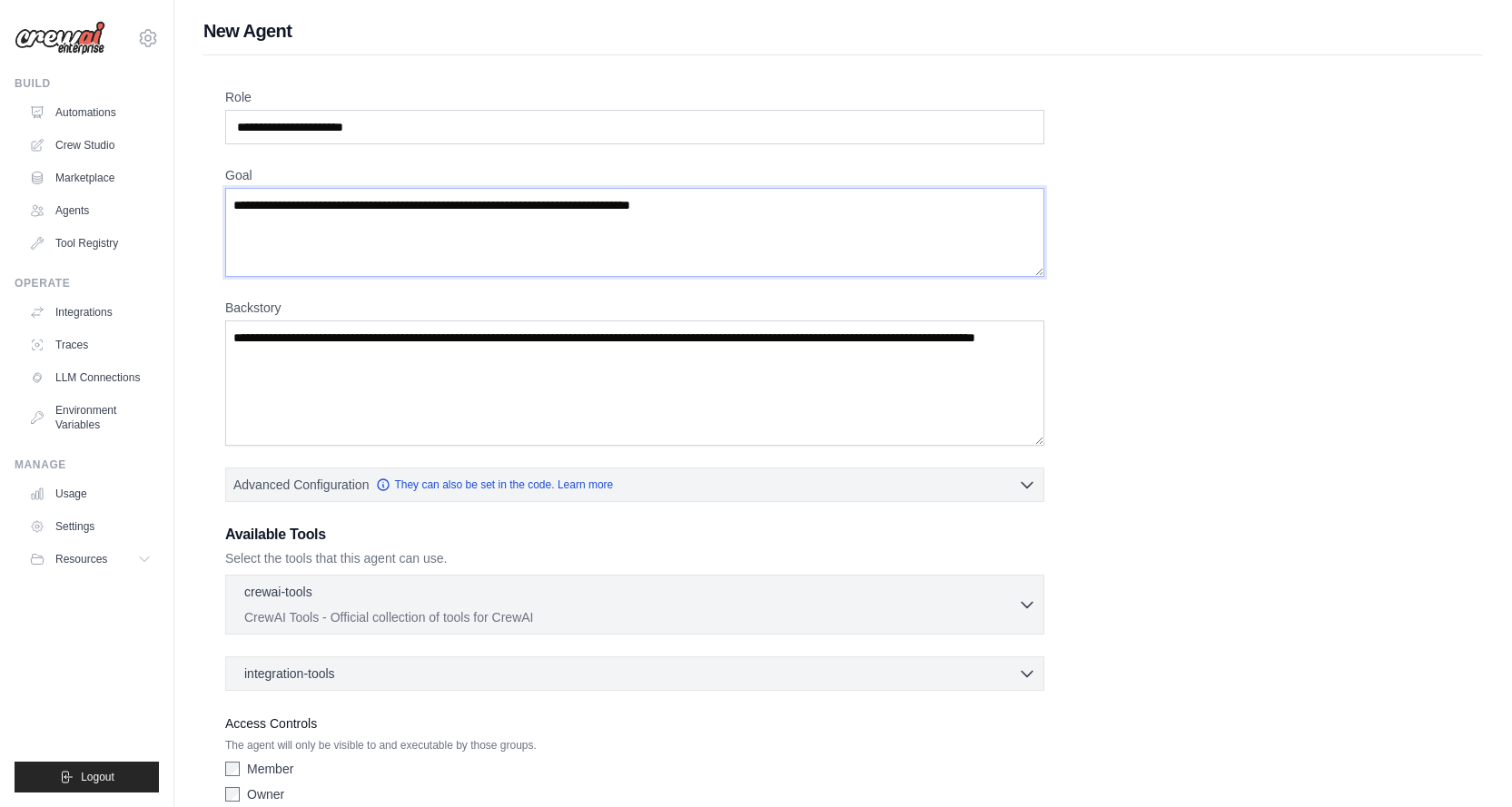
click at [550, 251] on textarea "Goal" at bounding box center [635, 232] width 819 height 89
drag, startPoint x: 443, startPoint y: 208, endPoint x: 244, endPoint y: 209, distance: 199.0
click at [311, 198] on textarea "Goal" at bounding box center [635, 232] width 819 height 89
drag, startPoint x: 300, startPoint y: 341, endPoint x: 440, endPoint y: 363, distance: 141.7
click at [423, 363] on textarea "Backstory" at bounding box center [635, 383] width 819 height 125
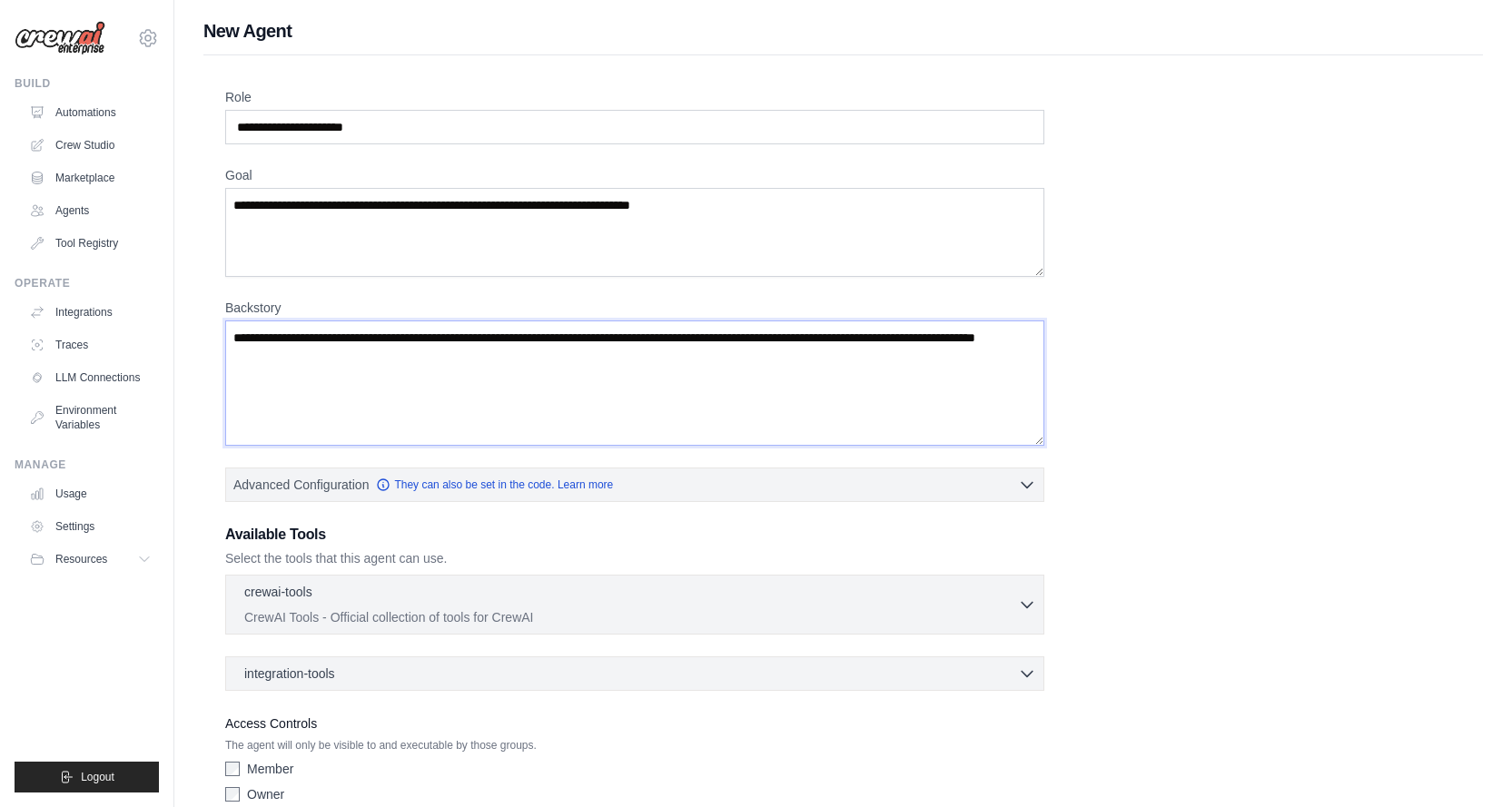
drag, startPoint x: 449, startPoint y: 362, endPoint x: 318, endPoint y: 340, distance: 132.8
click at [323, 341] on textarea "Backstory" at bounding box center [635, 383] width 819 height 125
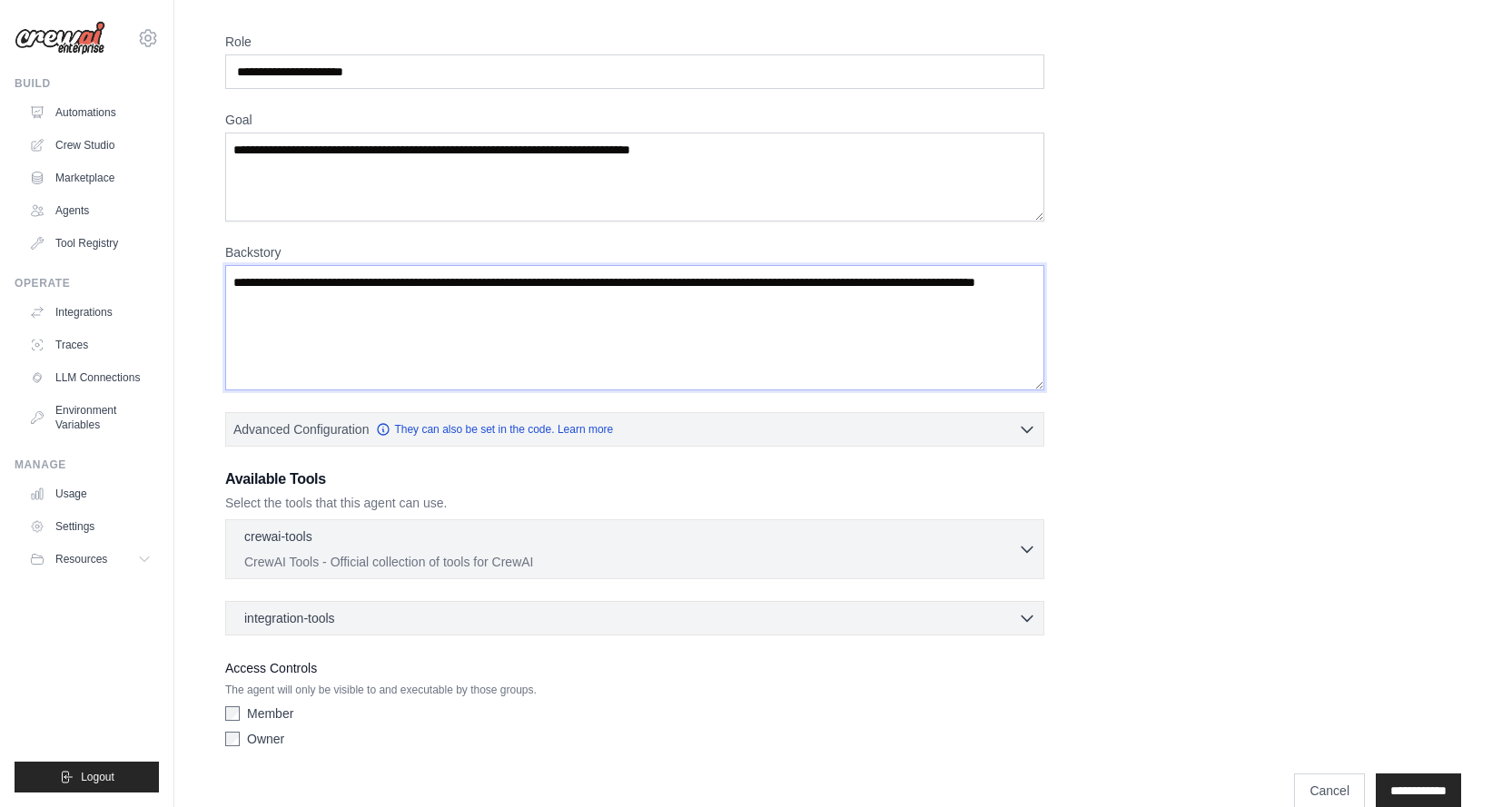
scroll to position [86, 0]
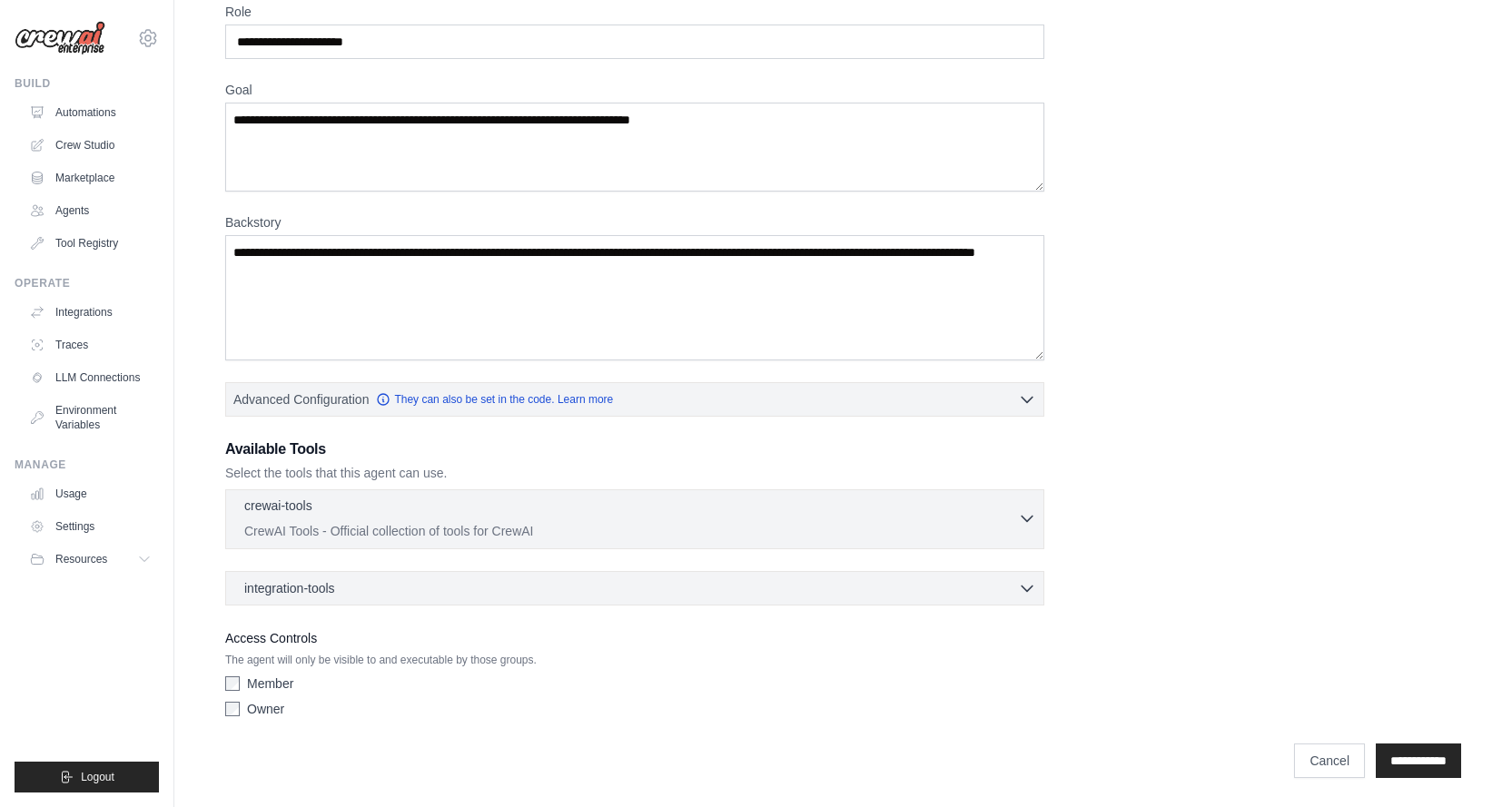
click at [599, 508] on div "crewai-tools 0 selected" at bounding box center [631, 508] width 773 height 22
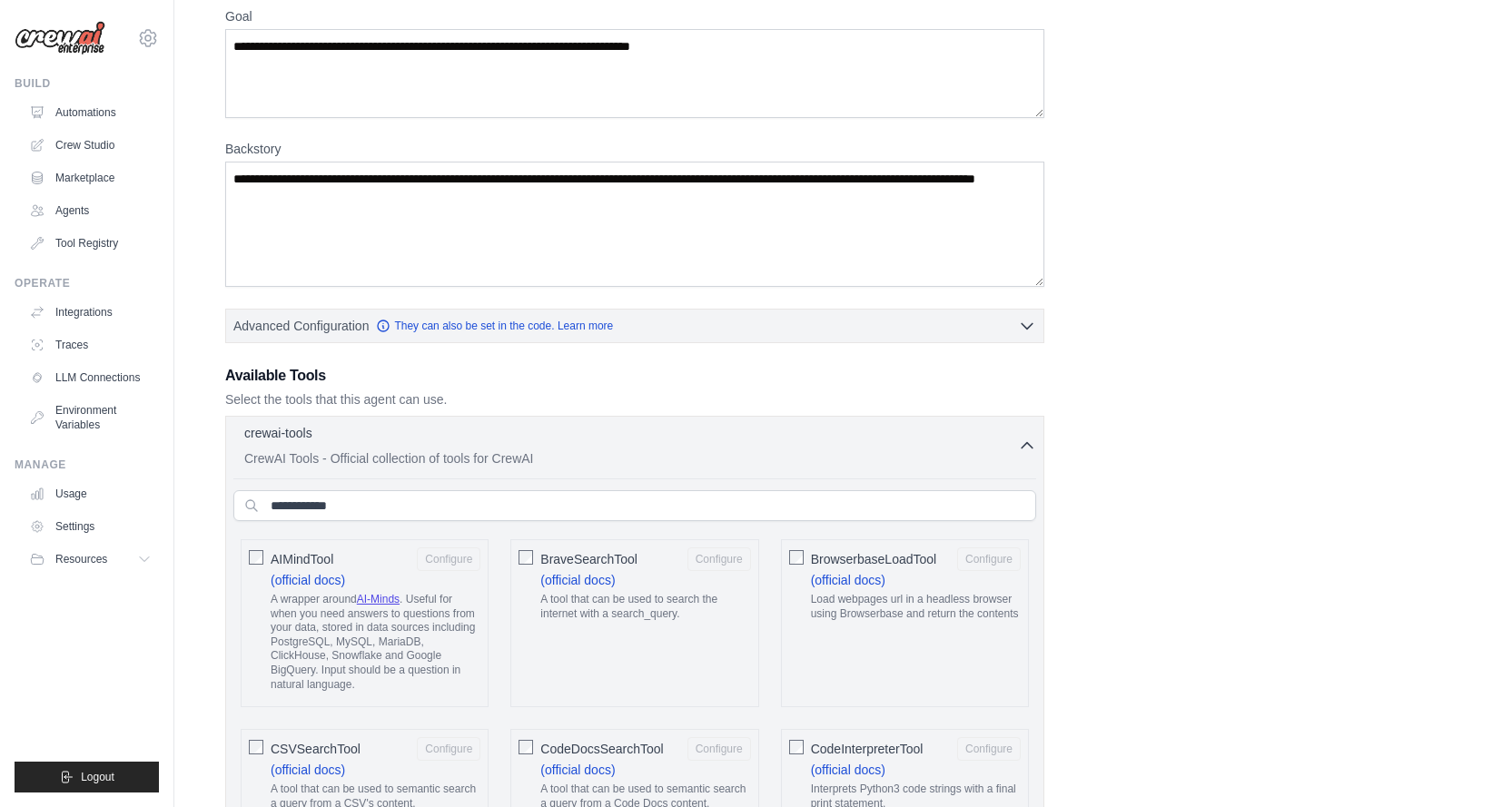
scroll to position [0, 0]
